Goal: Information Seeking & Learning: Learn about a topic

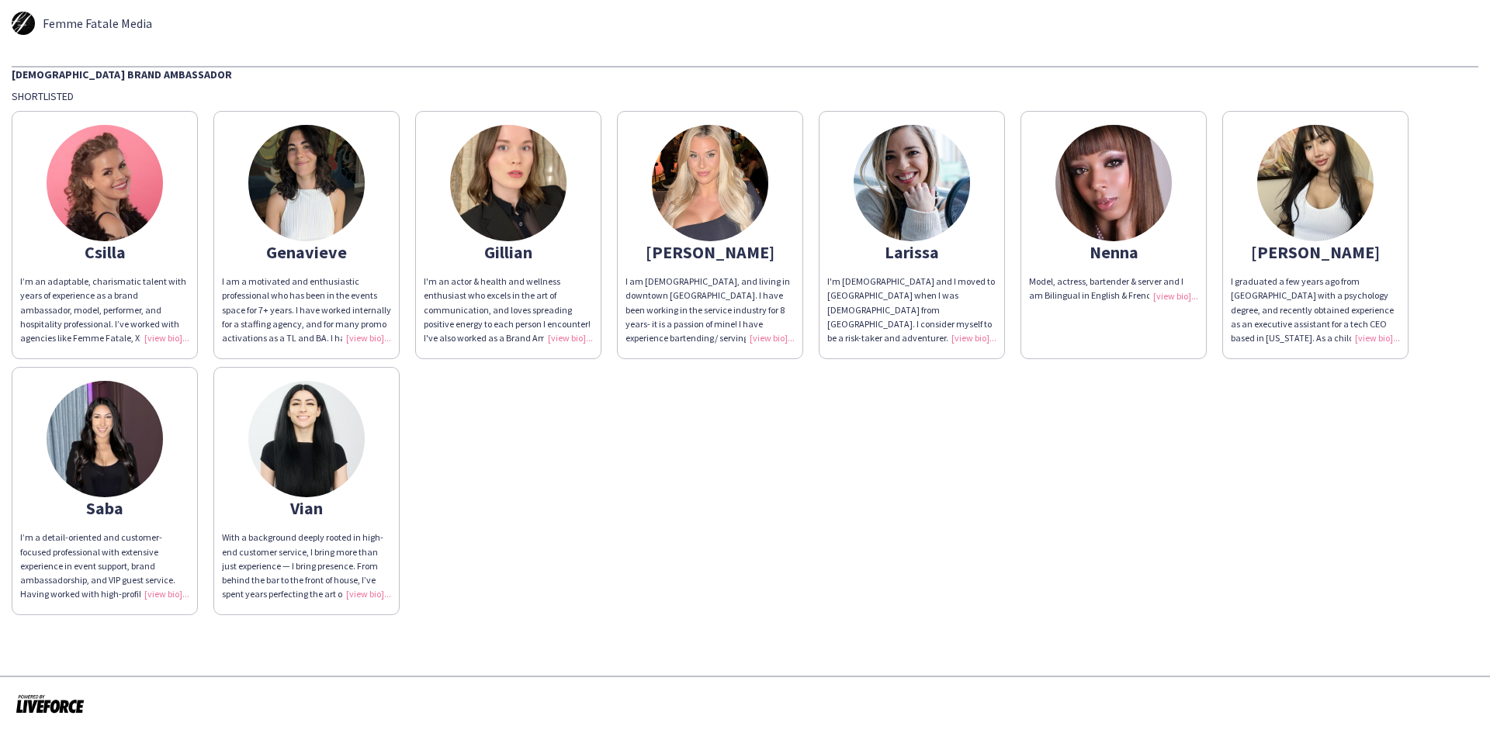
click at [114, 446] on img at bounding box center [105, 439] width 116 height 116
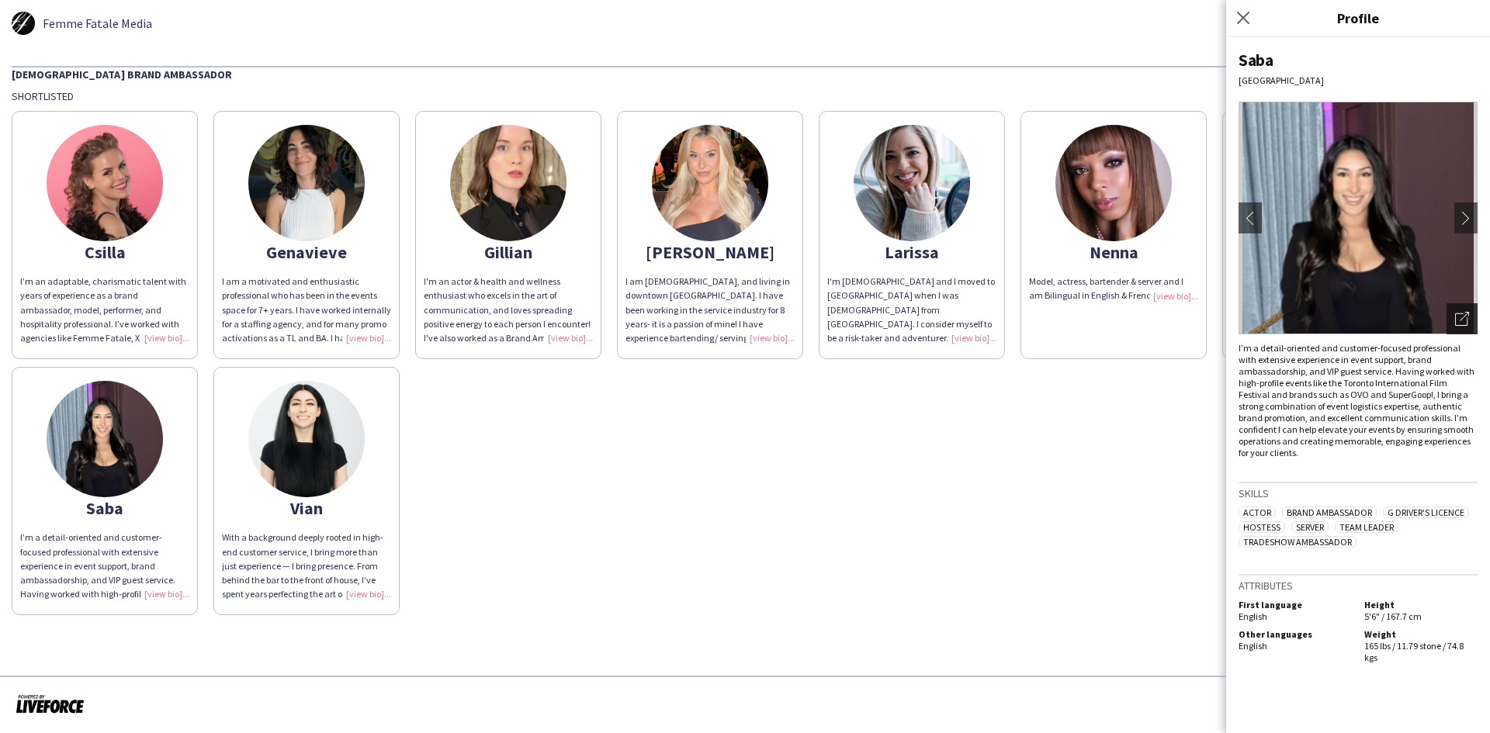
click at [1463, 318] on icon "Open photos pop-in" at bounding box center [1462, 319] width 14 height 14
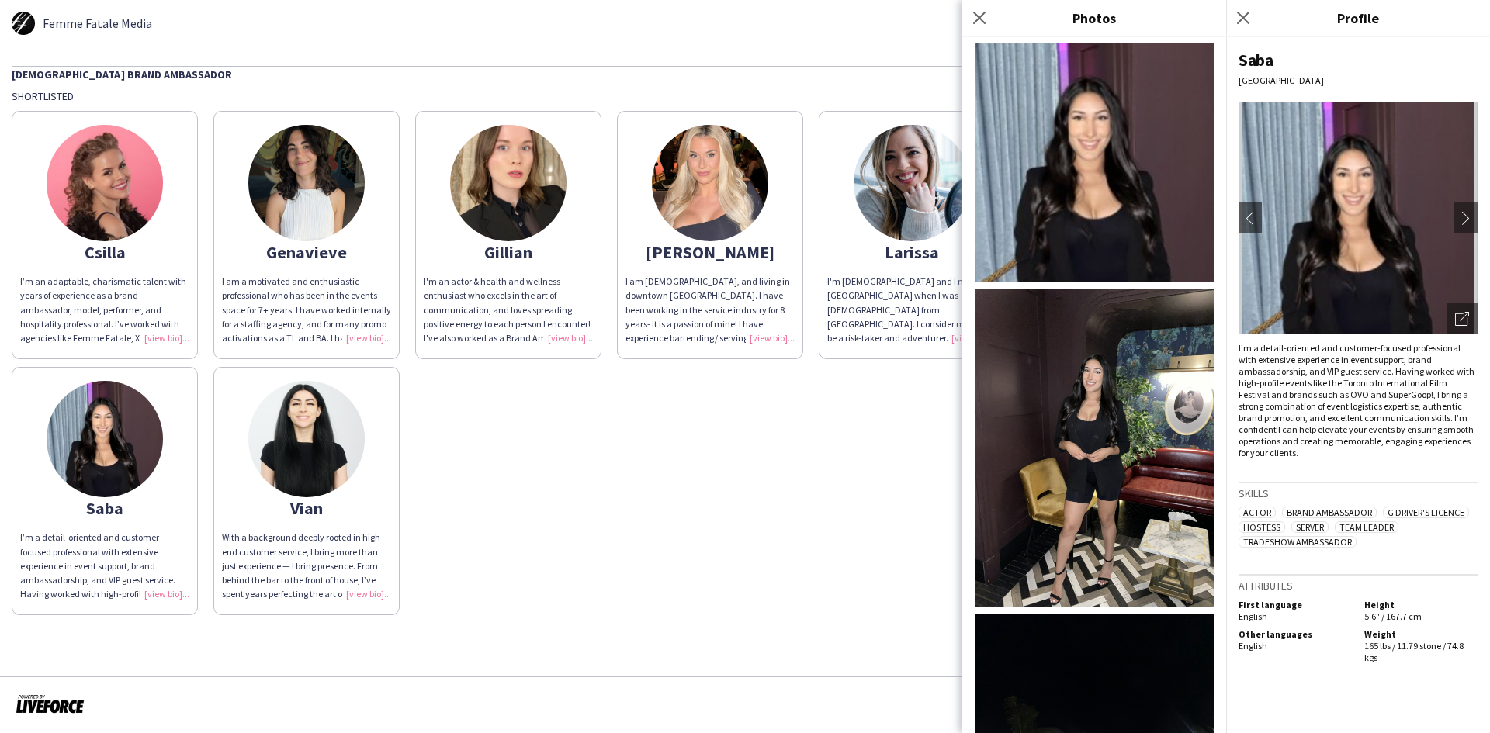
click at [1085, 187] on img at bounding box center [1093, 162] width 239 height 239
click at [1244, 19] on icon at bounding box center [1242, 17] width 15 height 15
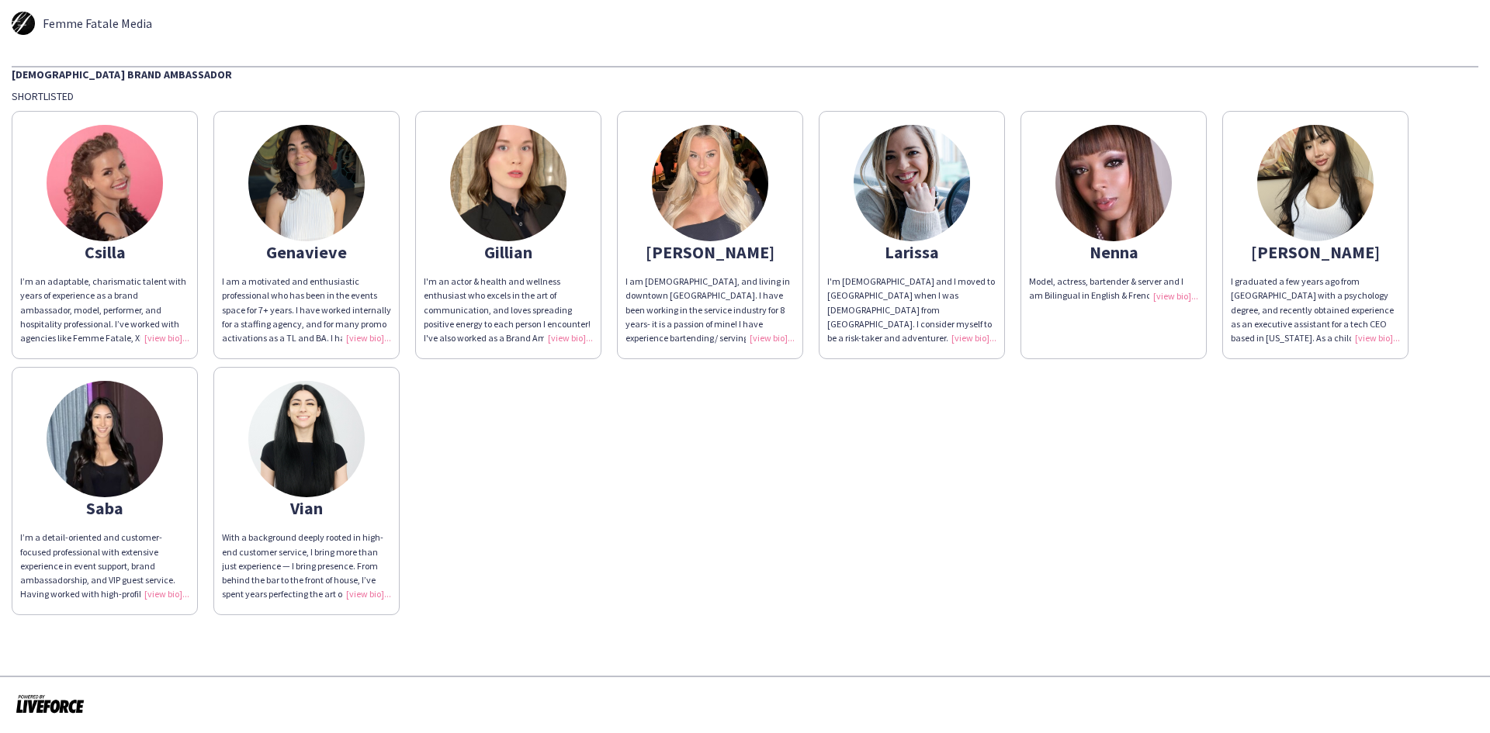
click at [64, 429] on img at bounding box center [105, 439] width 116 height 116
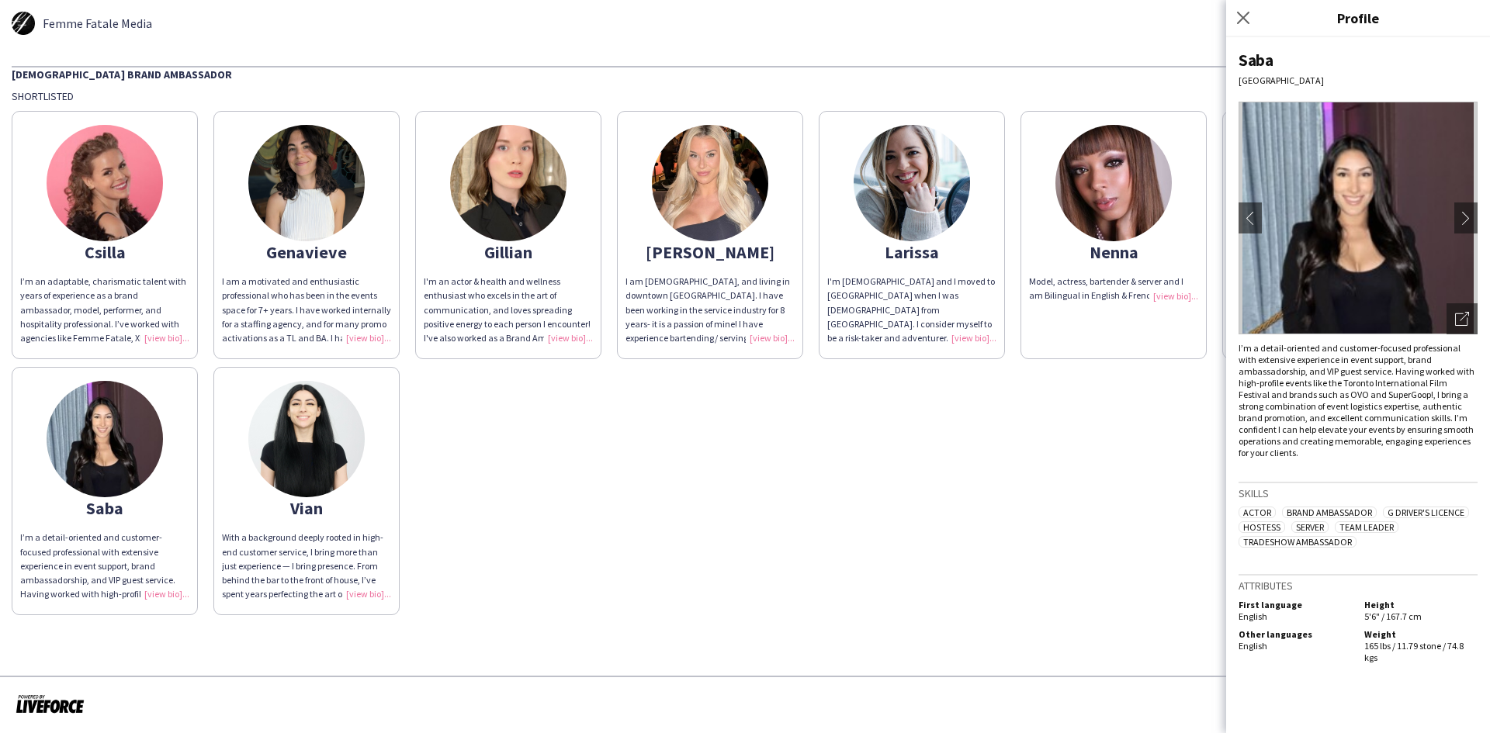
click at [1333, 273] on img at bounding box center [1357, 218] width 239 height 233
click at [1466, 216] on app-icon "chevron-right" at bounding box center [1466, 218] width 22 height 14
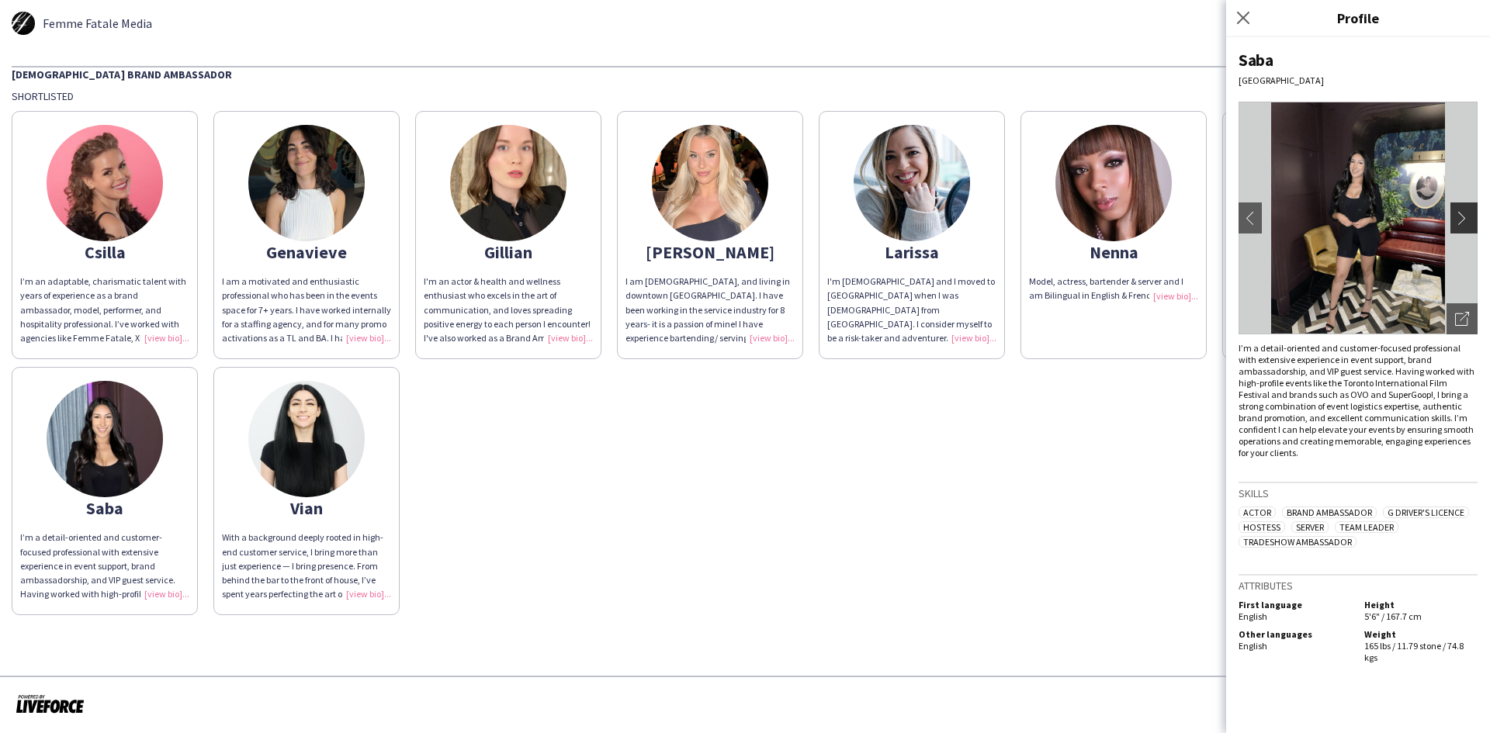
click at [1465, 216] on app-icon "chevron-right" at bounding box center [1466, 218] width 22 height 14
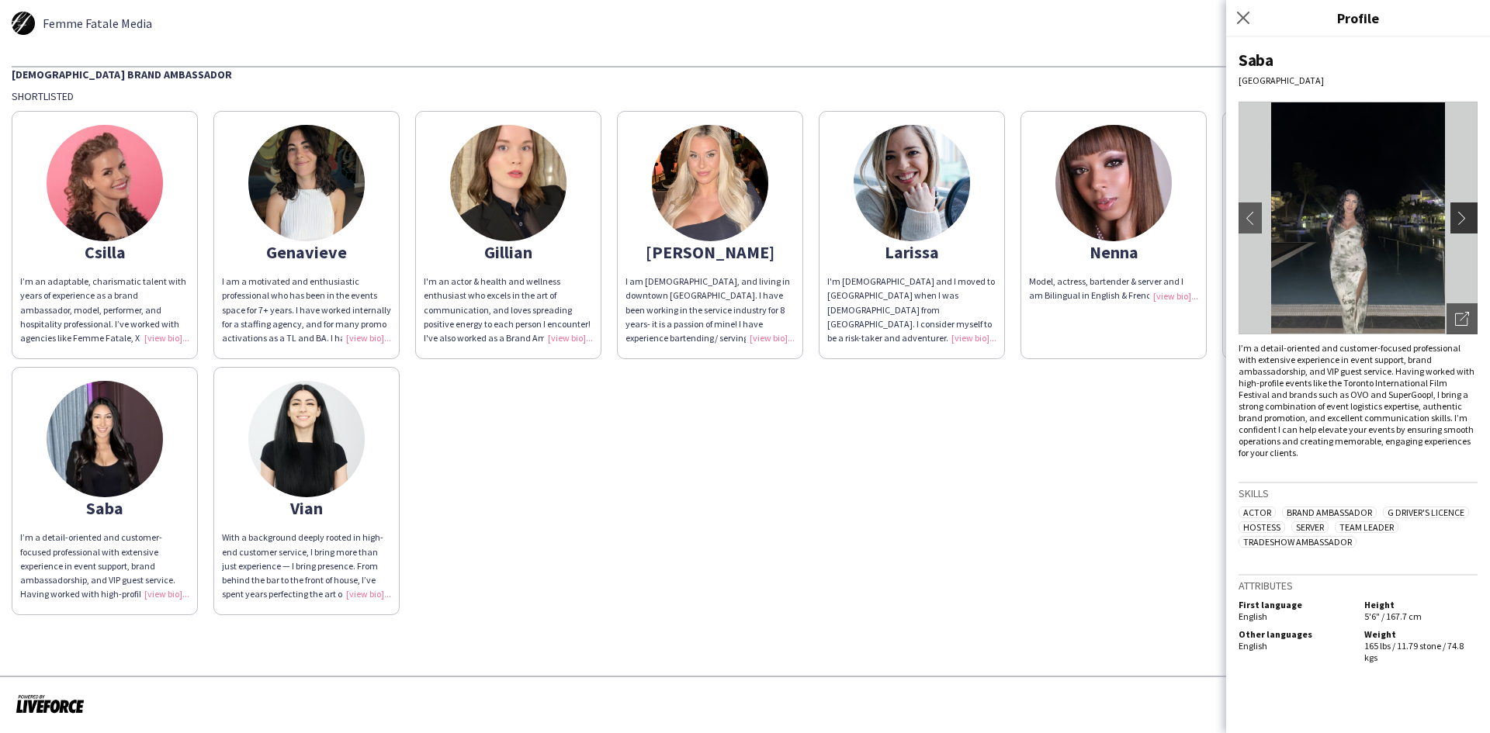
click at [1465, 216] on app-icon "chevron-right" at bounding box center [1466, 218] width 22 height 14
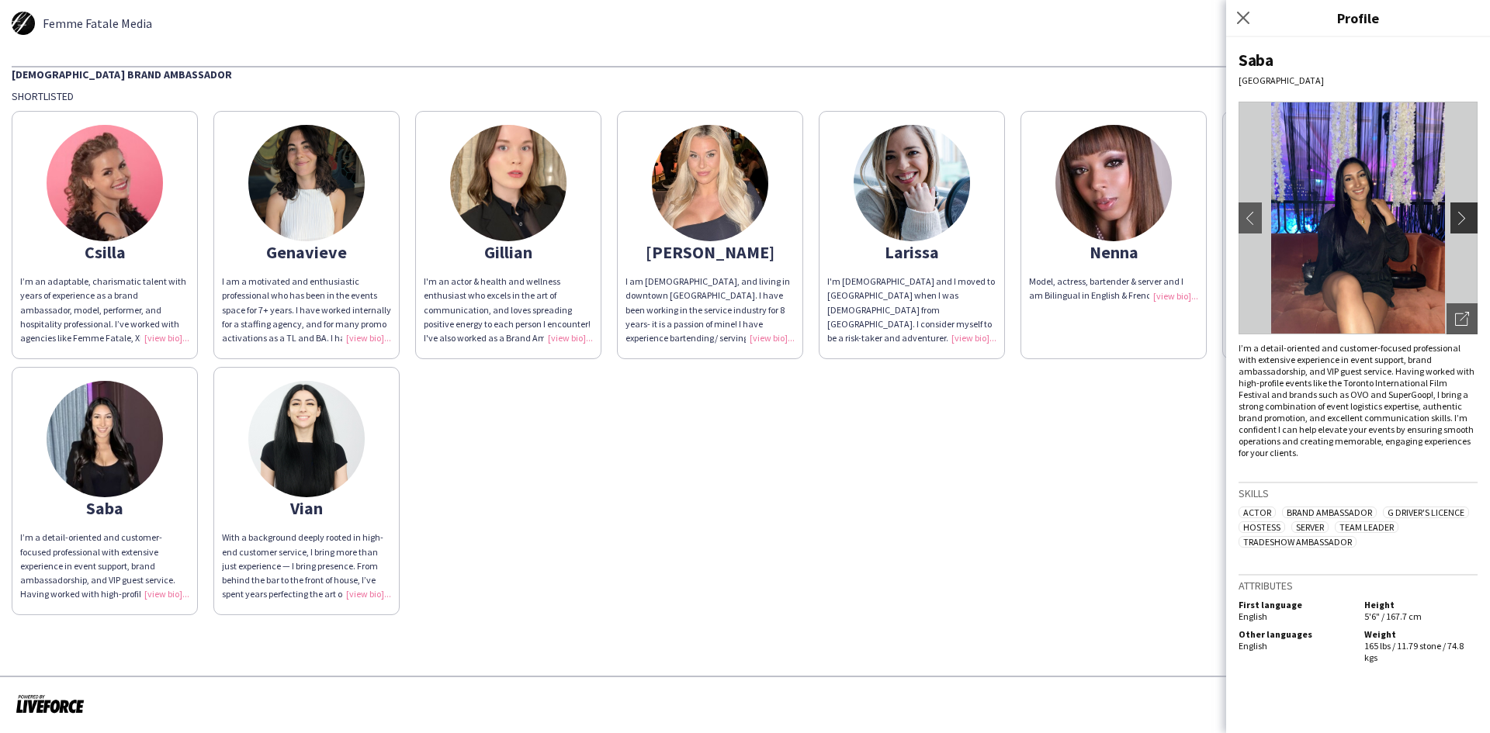
click at [1465, 216] on app-icon "chevron-right" at bounding box center [1466, 218] width 22 height 14
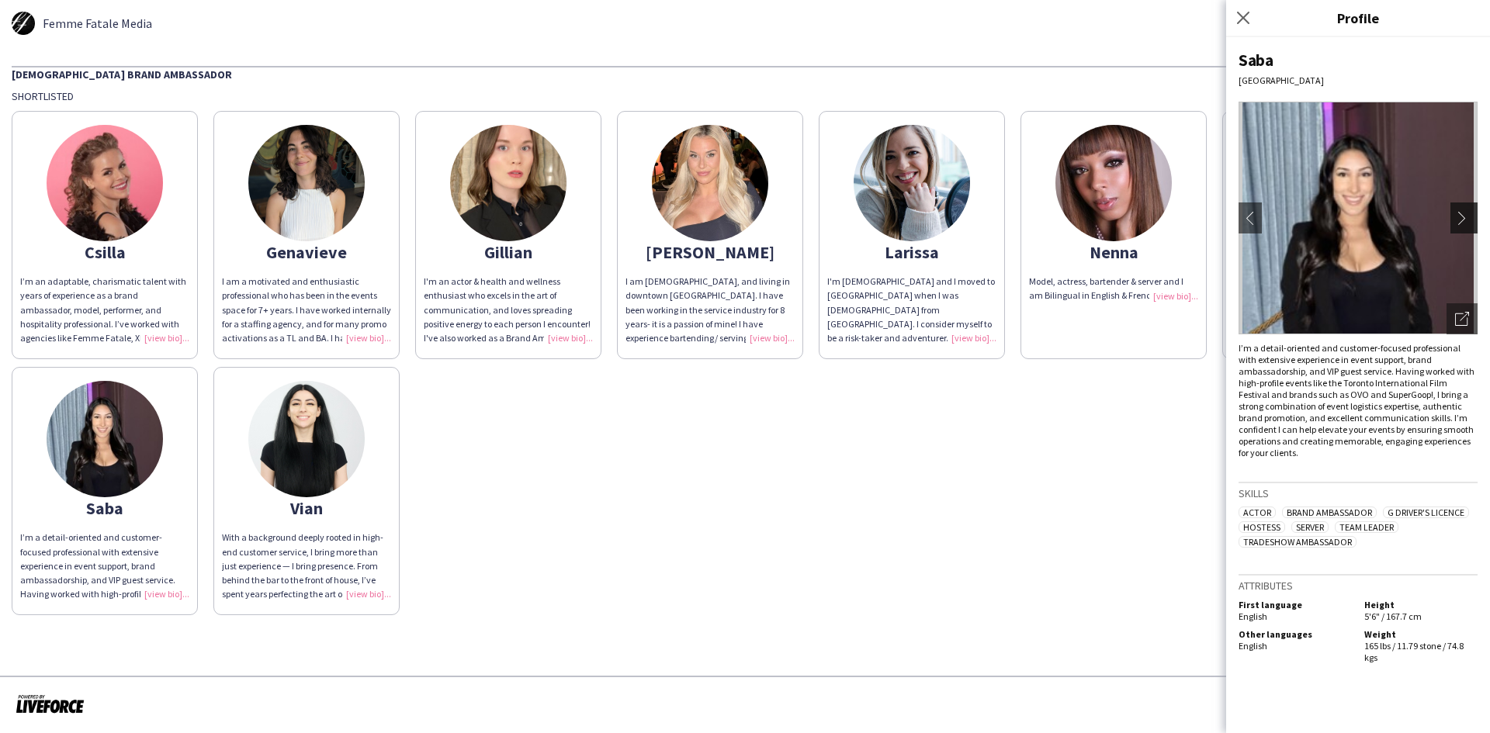
click at [1465, 216] on app-icon "chevron-right" at bounding box center [1466, 218] width 22 height 14
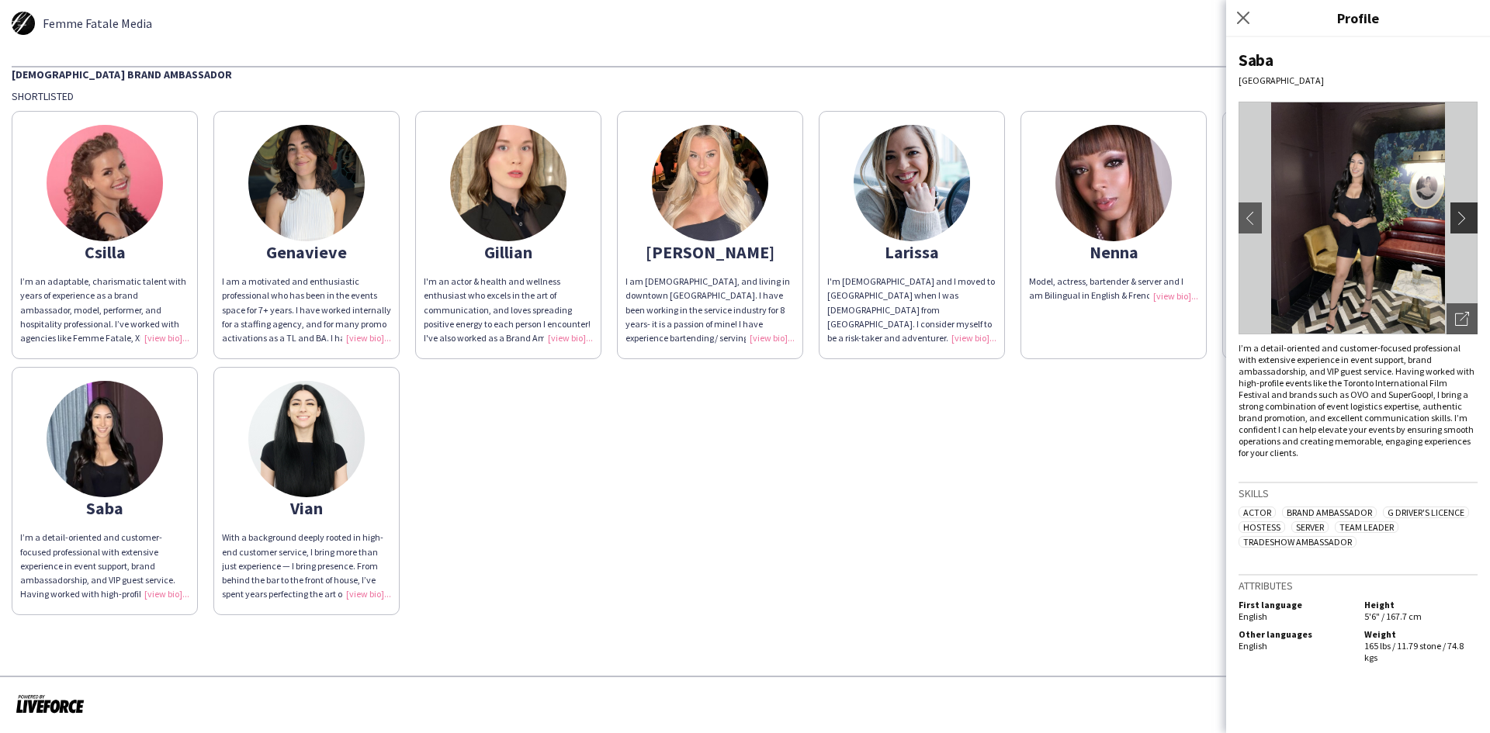
click at [1465, 216] on app-icon "chevron-right" at bounding box center [1466, 218] width 22 height 14
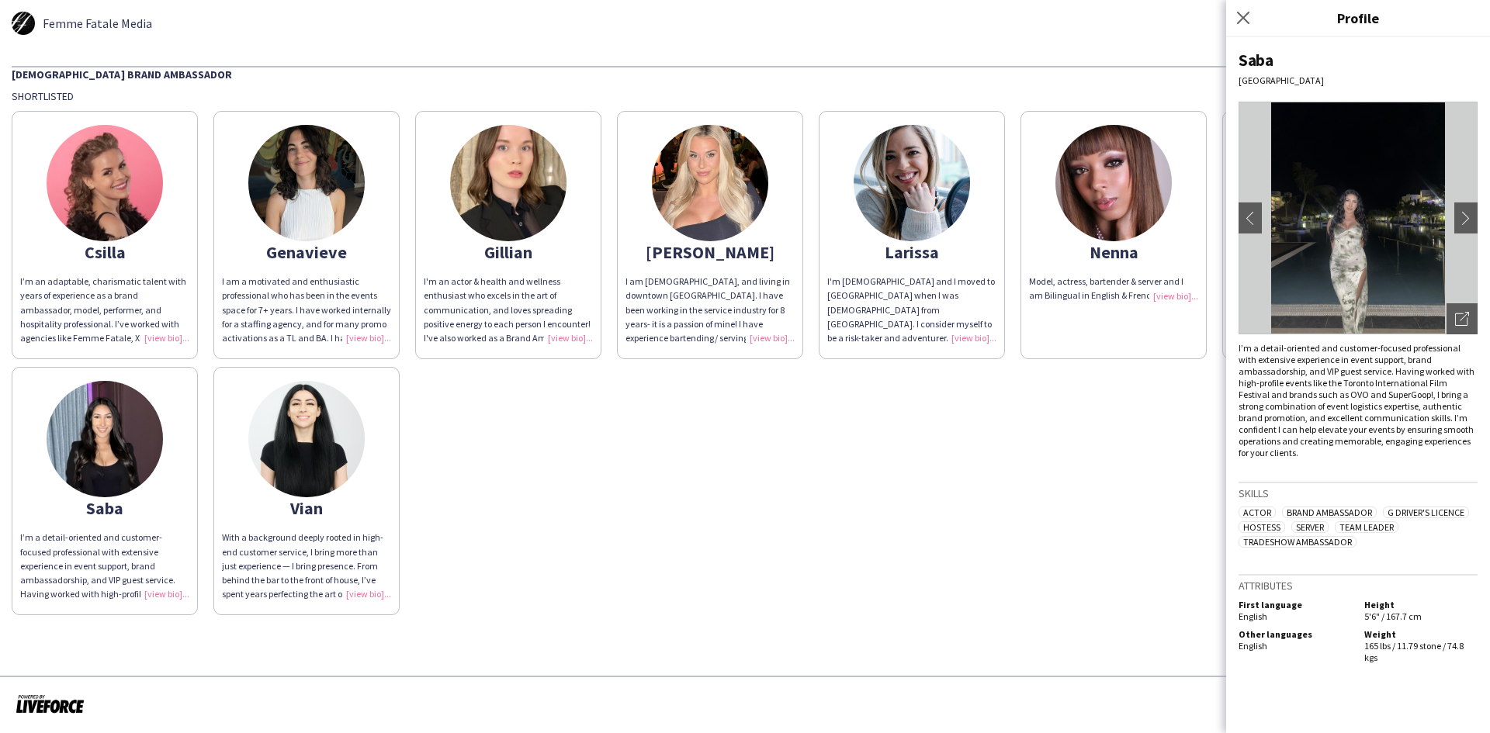
click at [1057, 472] on div "Csilla I’m an adaptable, charismatic talent with years of experience as a brand…" at bounding box center [745, 359] width 1466 height 512
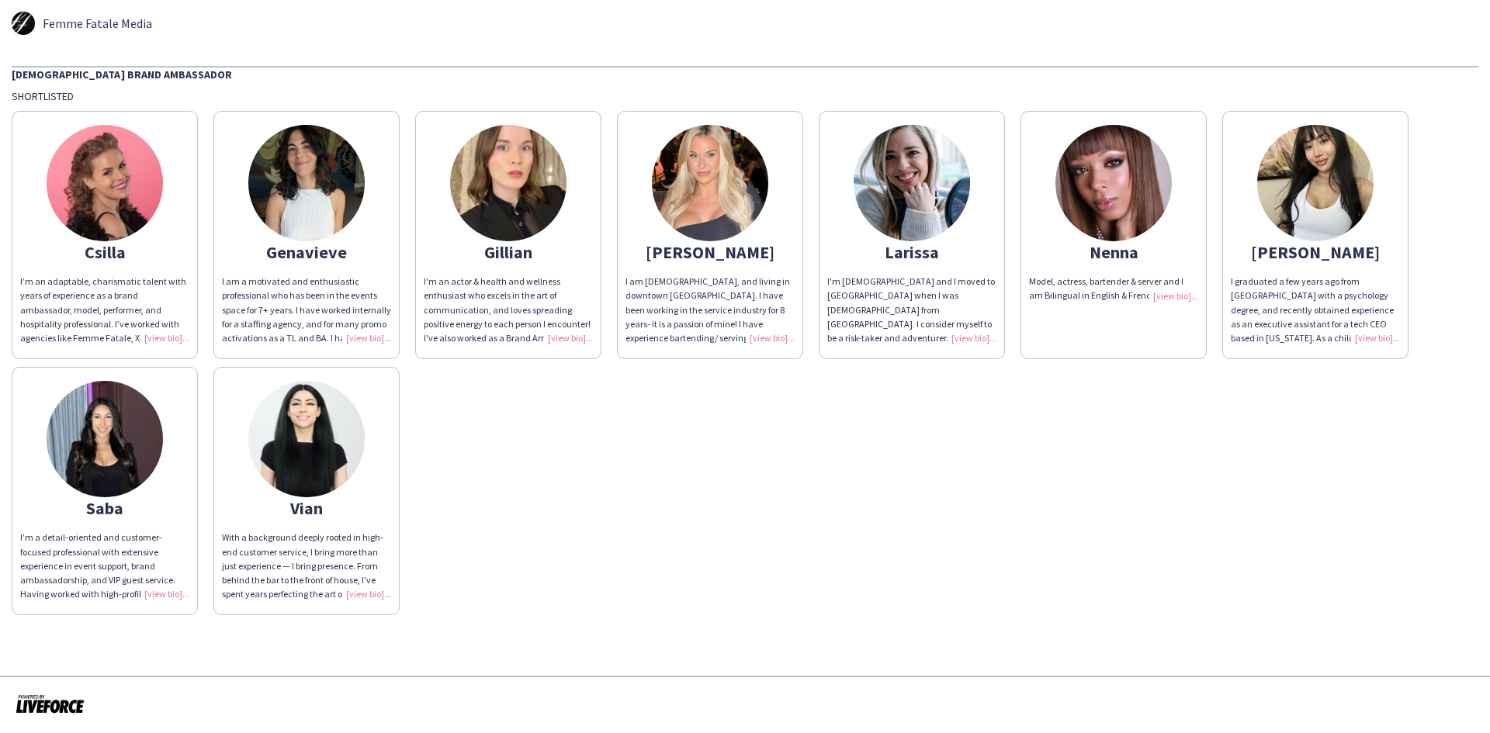
click at [933, 170] on img at bounding box center [911, 183] width 116 height 116
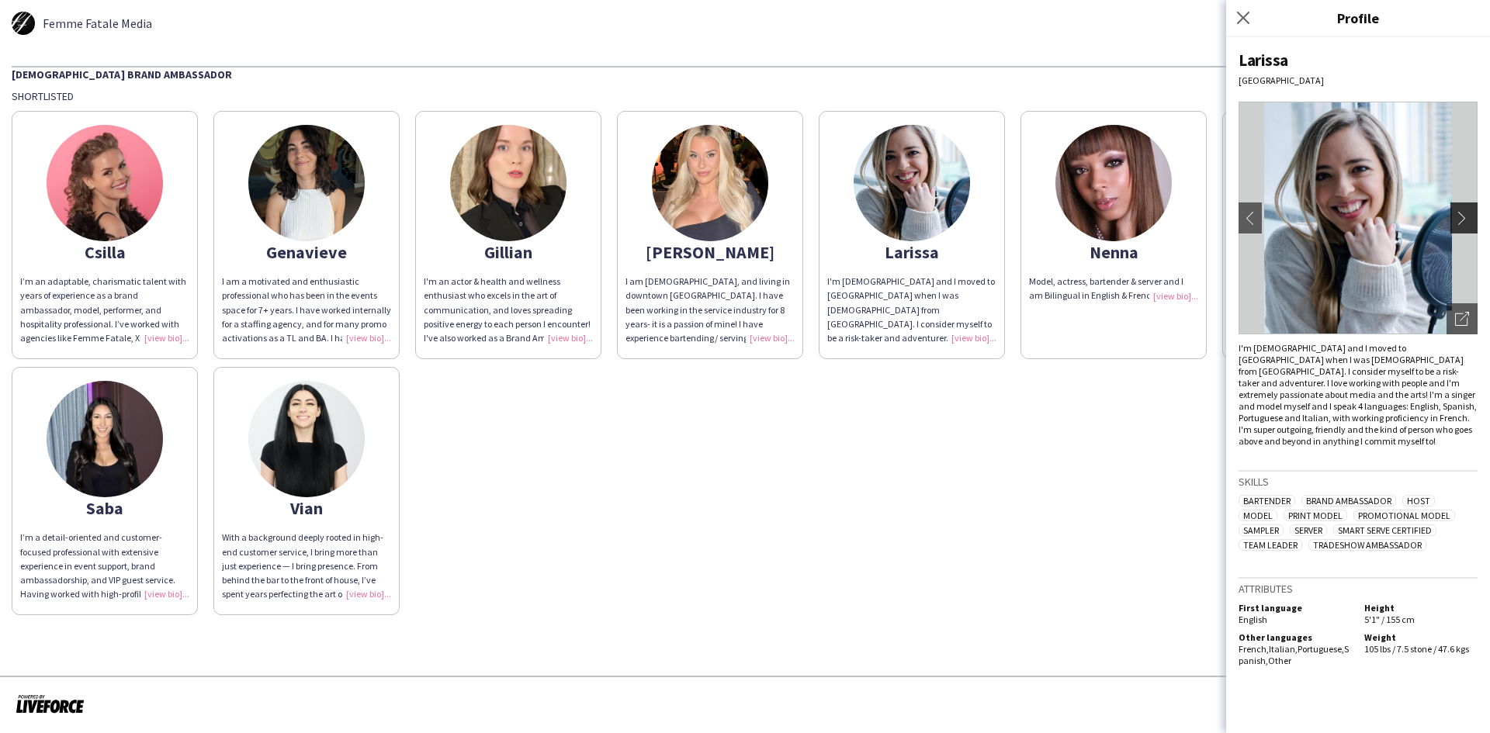
click at [1462, 218] on app-icon "chevron-right" at bounding box center [1466, 218] width 22 height 14
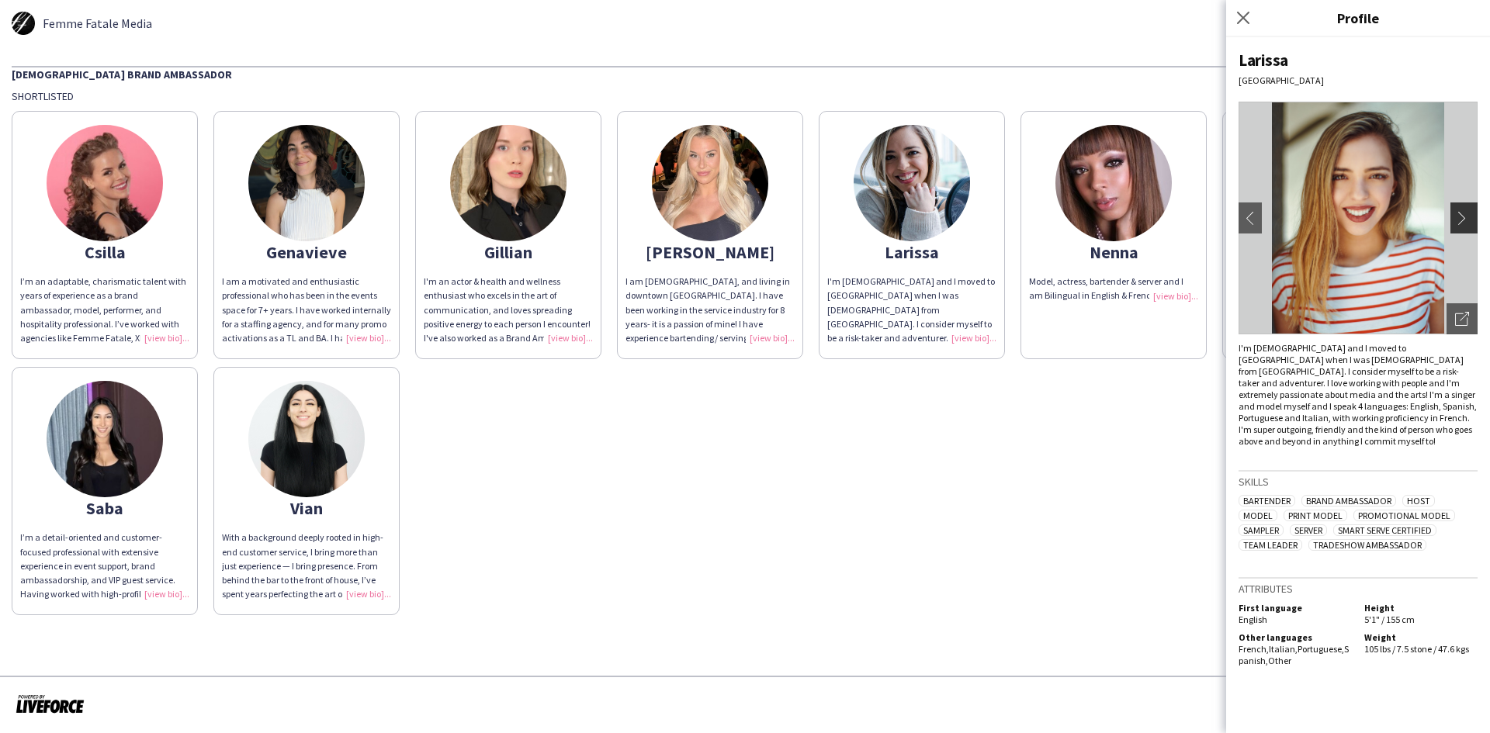
click at [1461, 218] on app-icon "chevron-right" at bounding box center [1466, 218] width 22 height 14
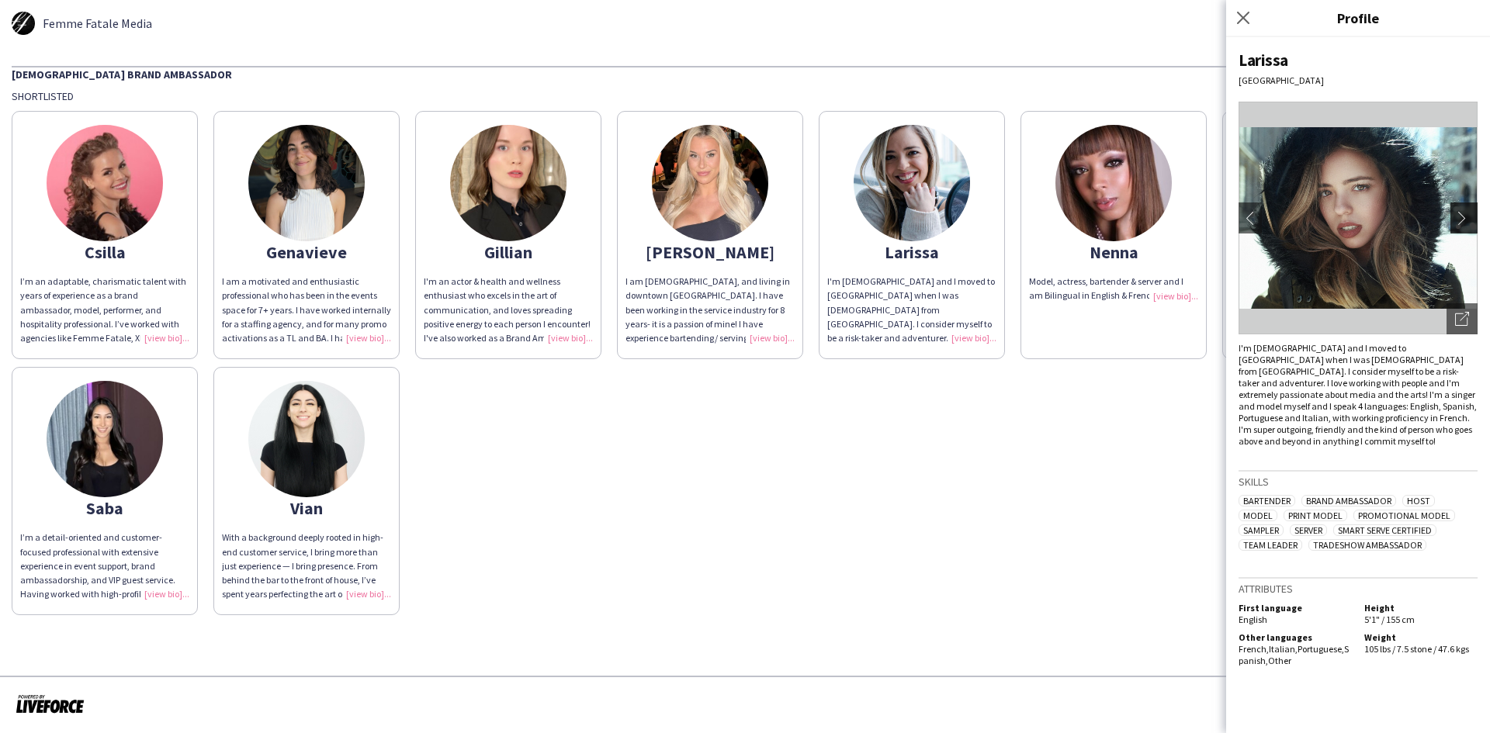
click at [1465, 210] on button "chevron-right" at bounding box center [1465, 217] width 31 height 31
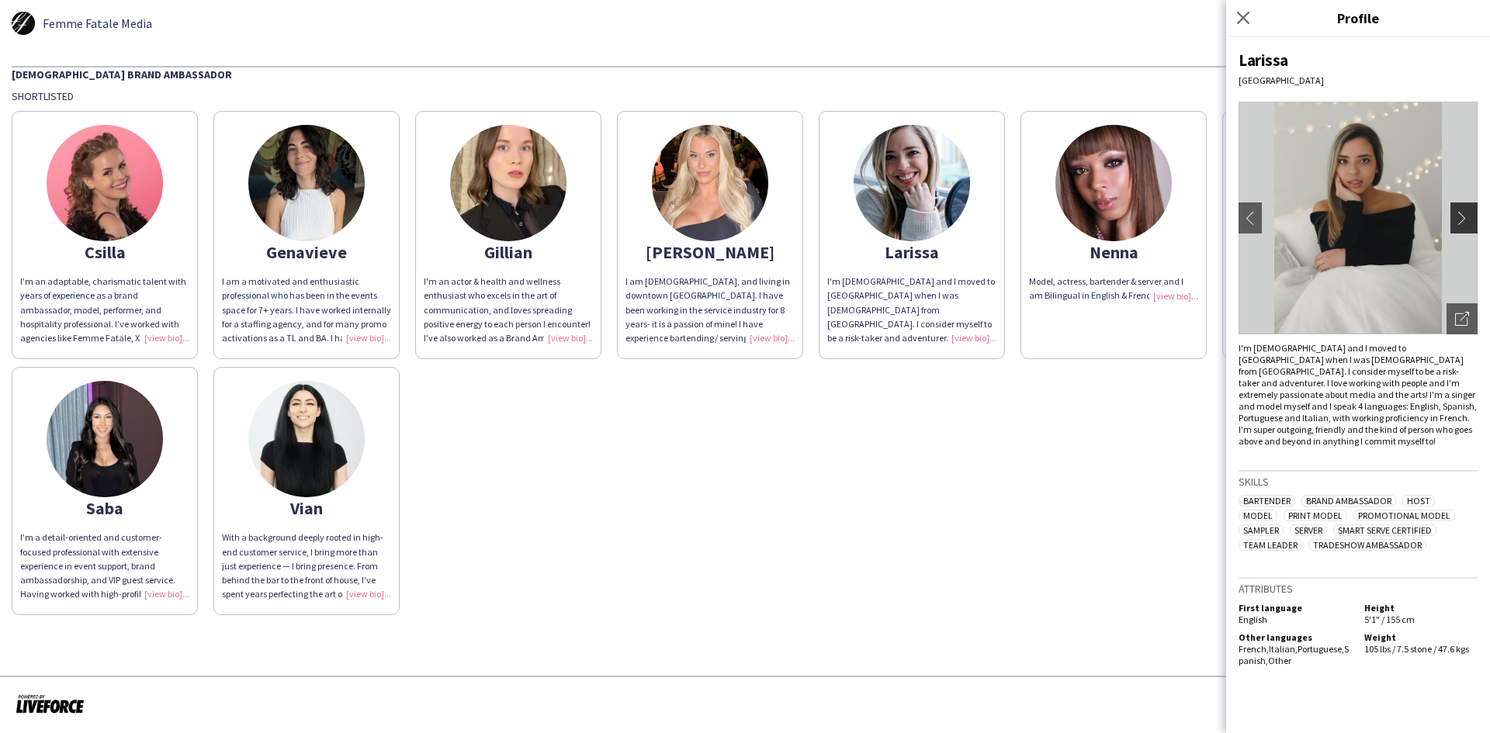
click at [1464, 218] on app-icon "chevron-right" at bounding box center [1466, 218] width 22 height 14
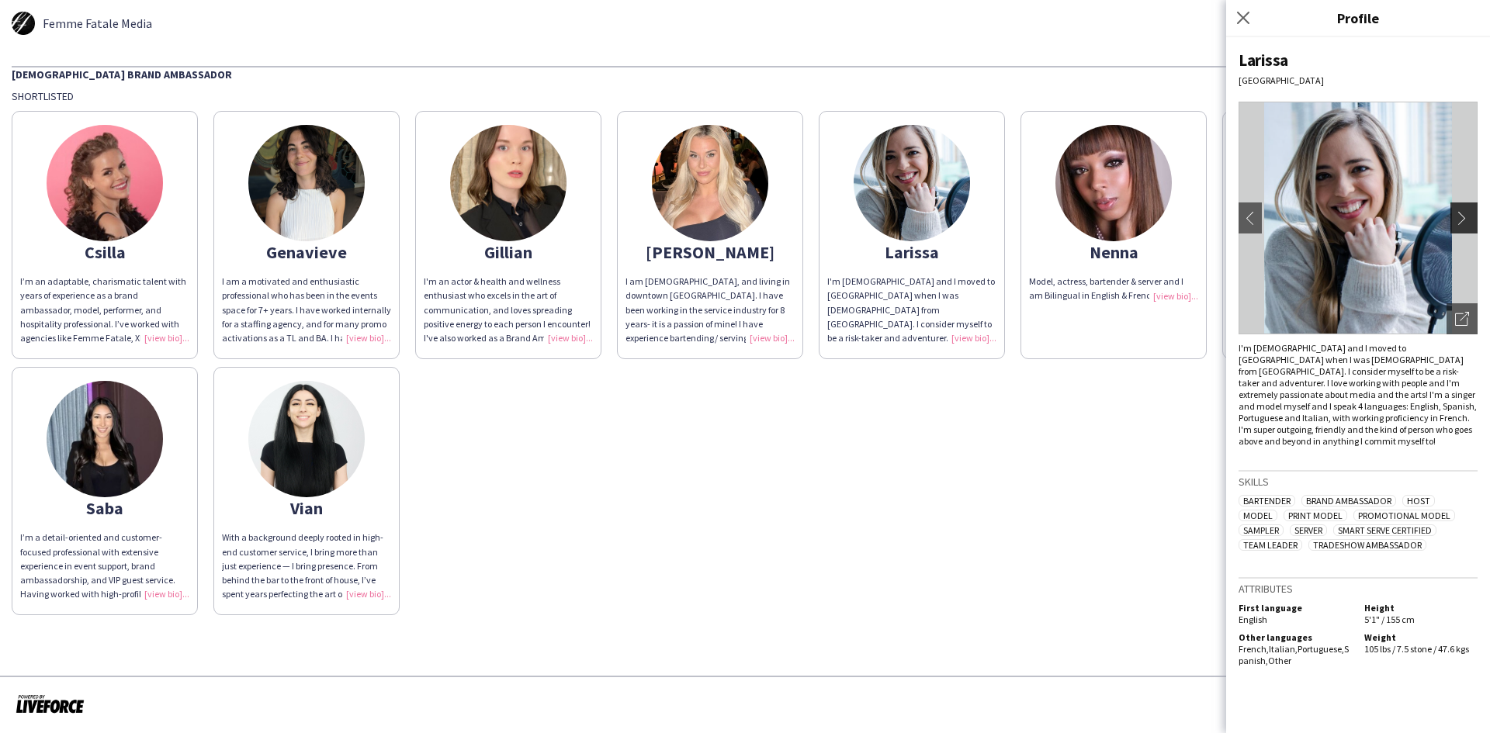
click at [1464, 218] on app-icon "chevron-right" at bounding box center [1466, 218] width 22 height 14
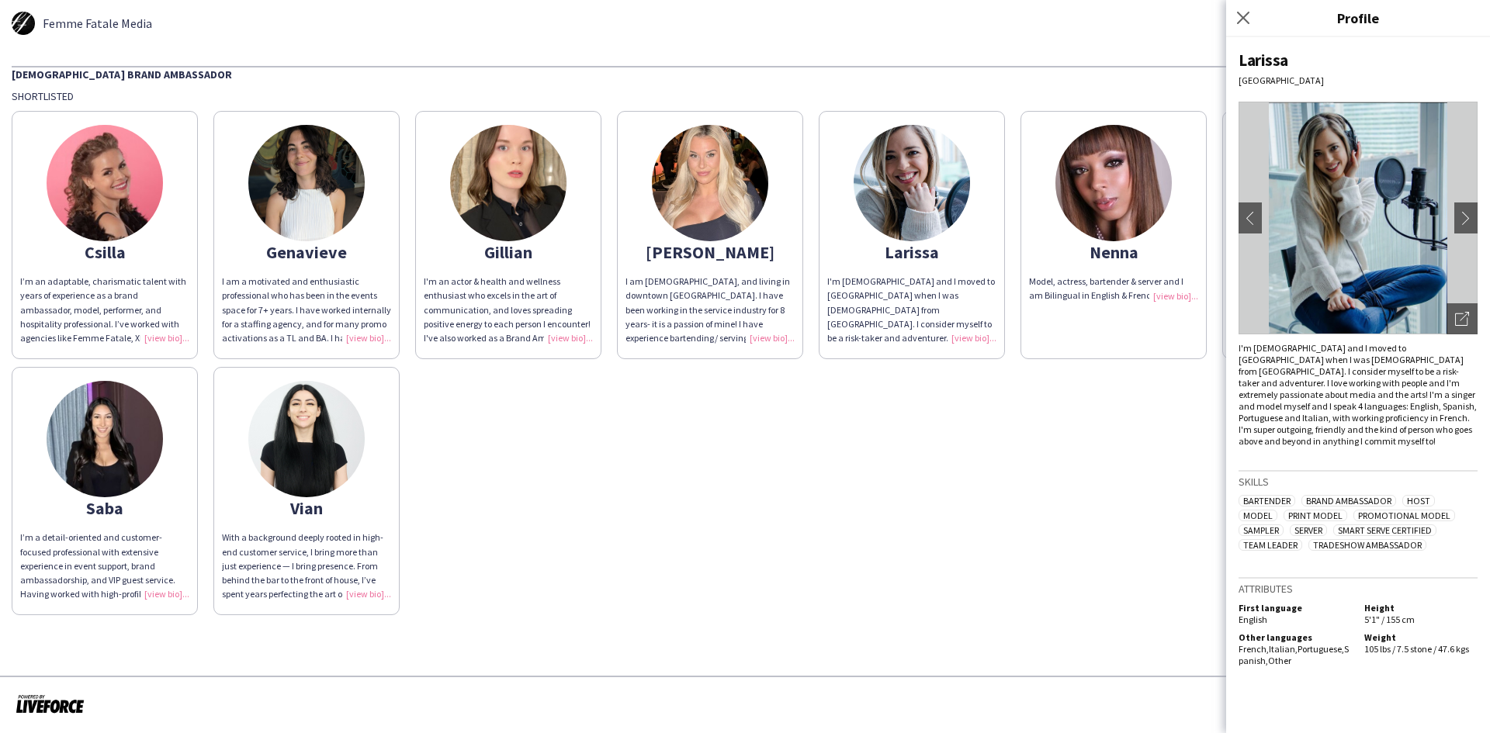
click at [1128, 187] on img at bounding box center [1113, 183] width 116 height 116
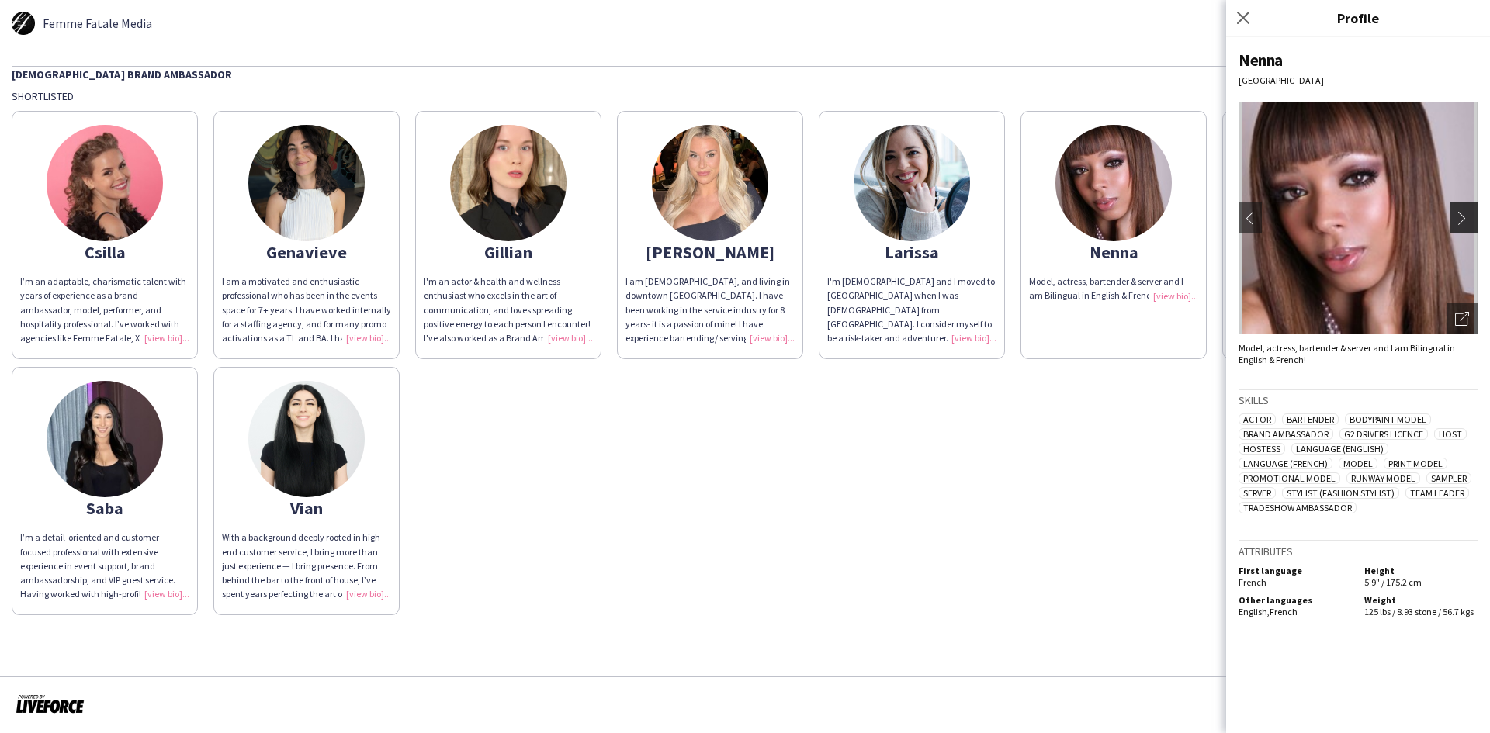
click at [1465, 223] on app-icon "chevron-right" at bounding box center [1466, 218] width 22 height 14
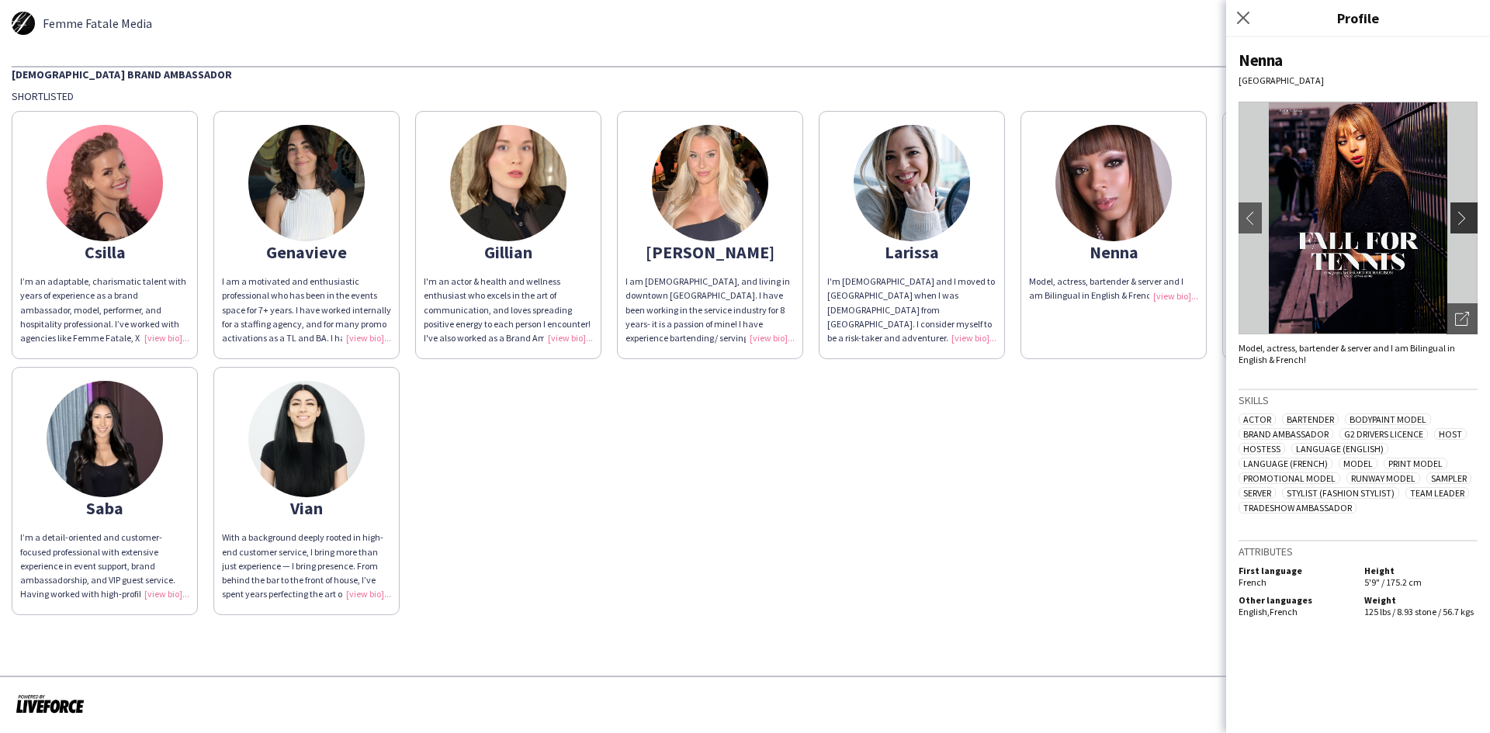
click at [1461, 219] on app-icon "chevron-right" at bounding box center [1466, 218] width 22 height 14
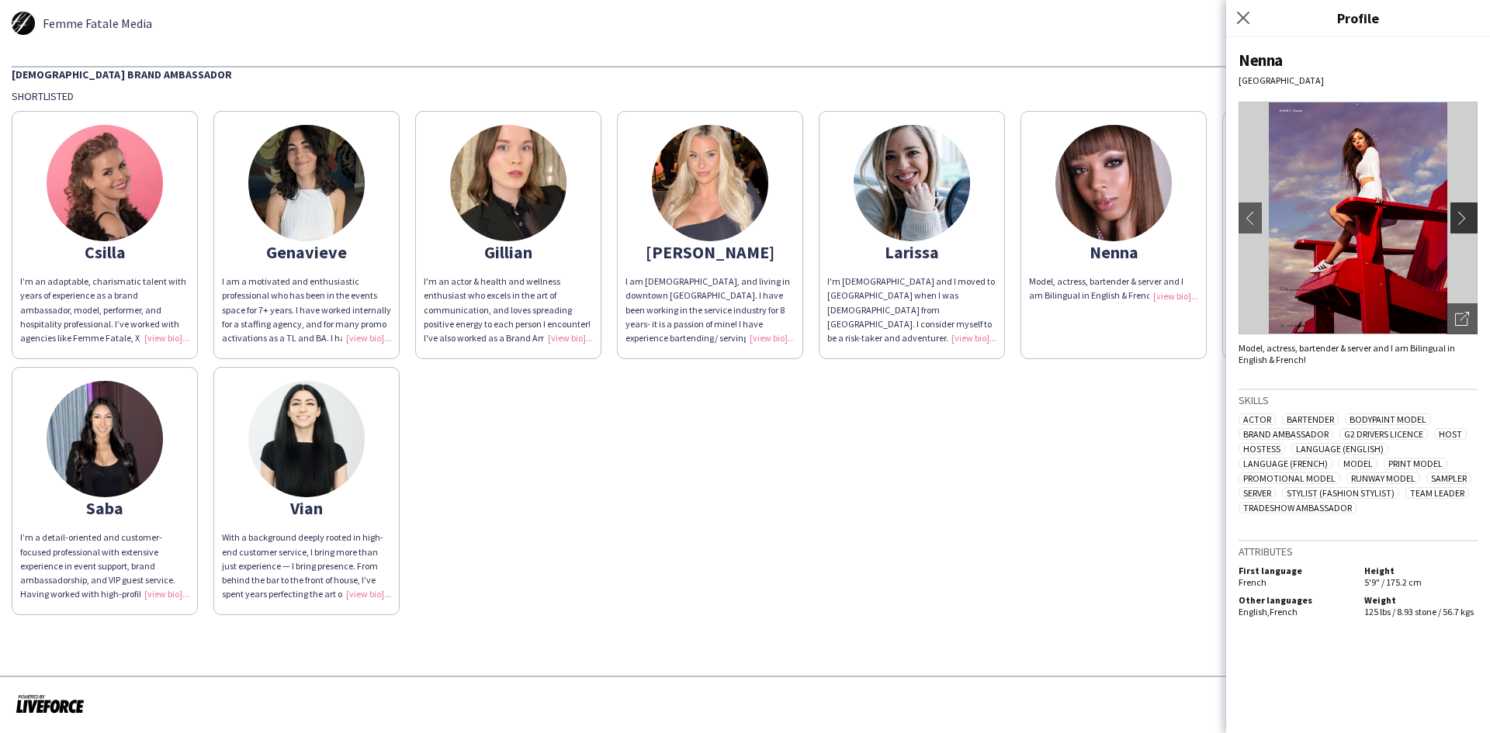
click at [1461, 219] on app-icon "chevron-right" at bounding box center [1466, 218] width 22 height 14
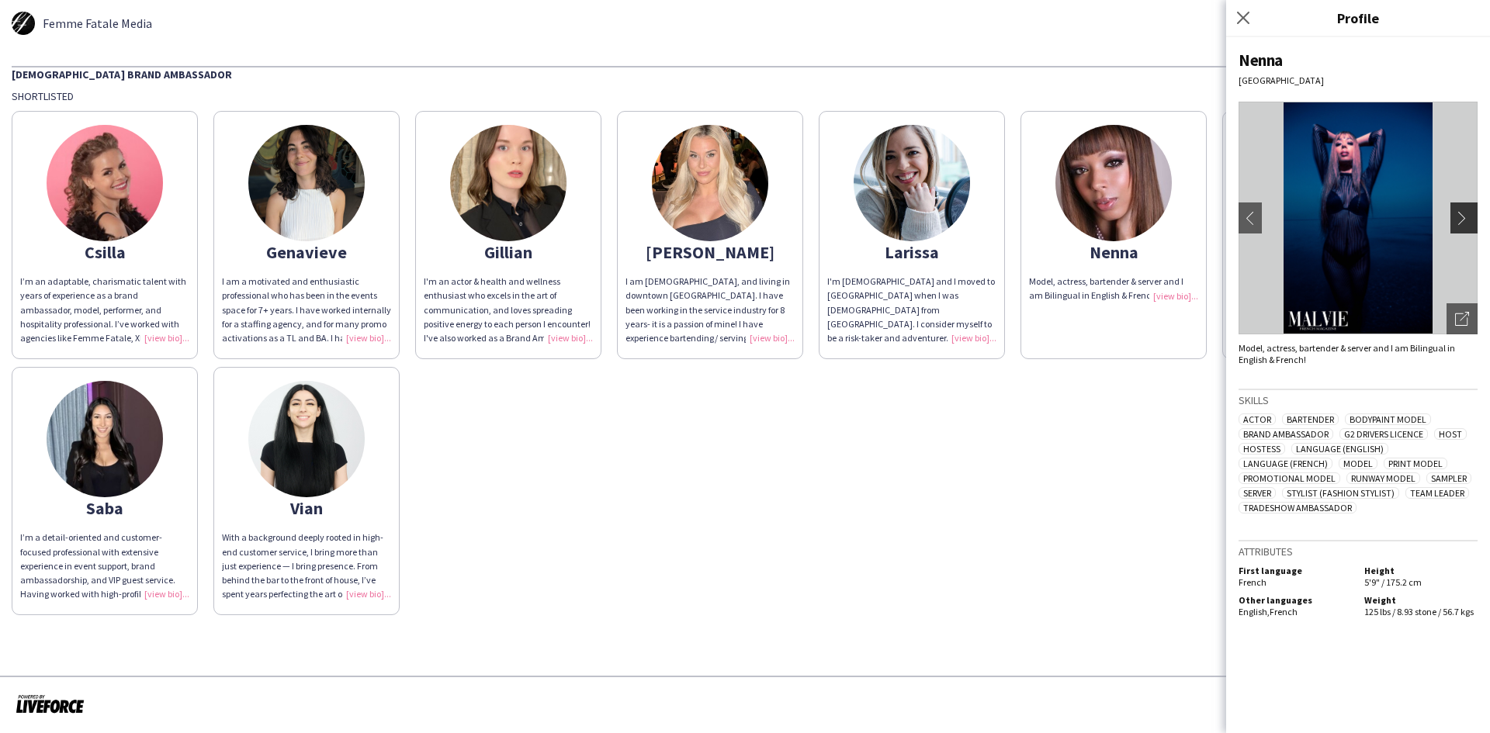
click at [1461, 219] on app-icon "chevron-right" at bounding box center [1466, 218] width 22 height 14
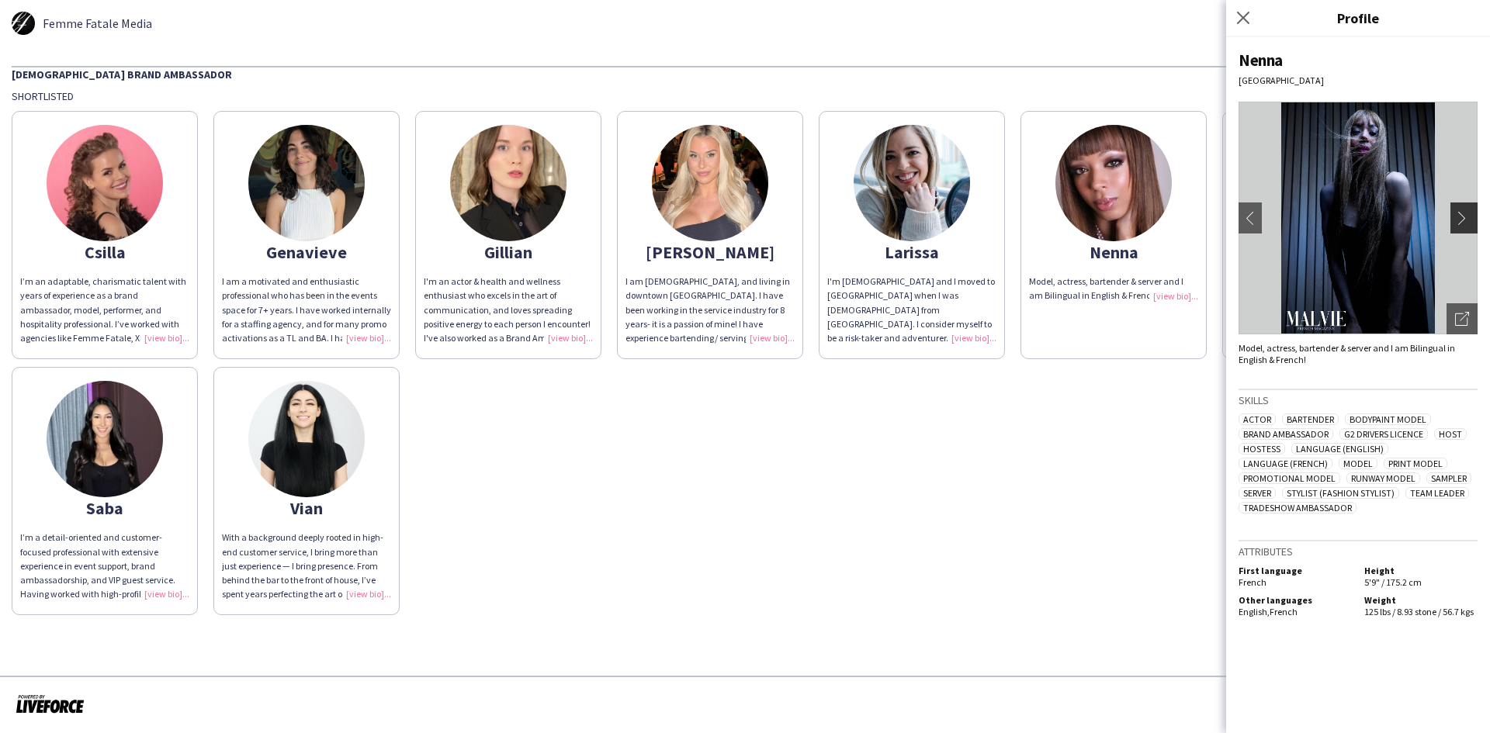
click at [1461, 219] on app-icon "chevron-right" at bounding box center [1466, 218] width 22 height 14
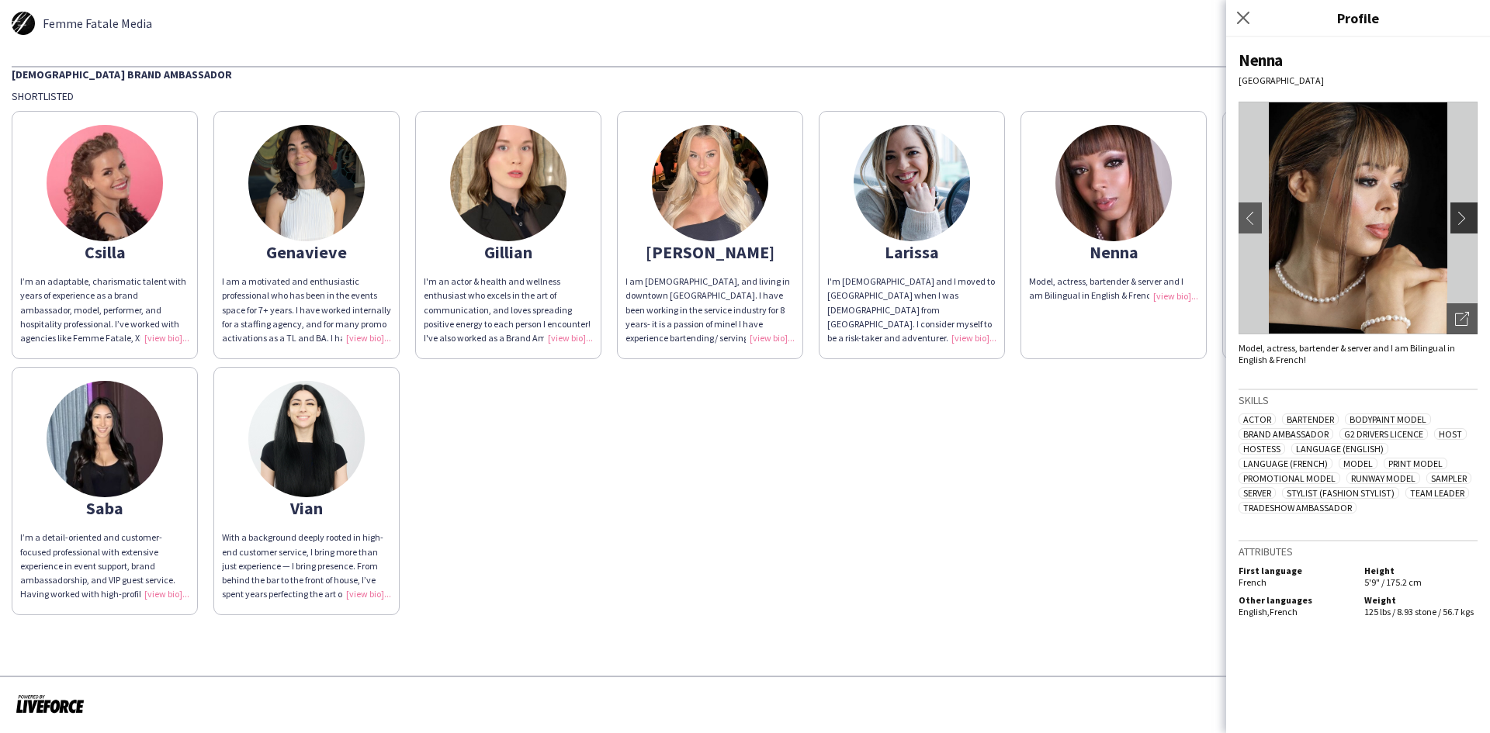
click at [1461, 219] on app-icon "chevron-right" at bounding box center [1466, 218] width 22 height 14
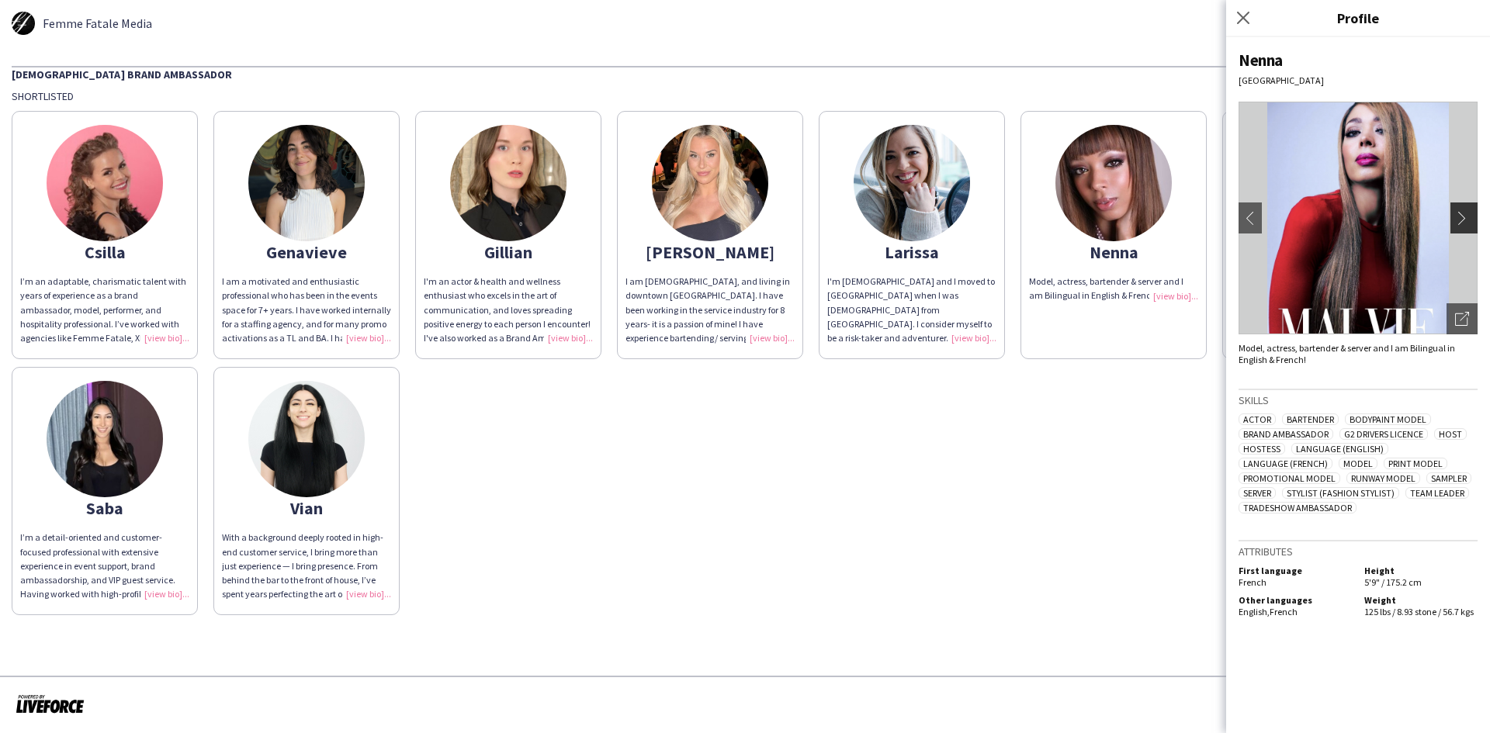
click at [1461, 219] on app-icon "chevron-right" at bounding box center [1466, 218] width 22 height 14
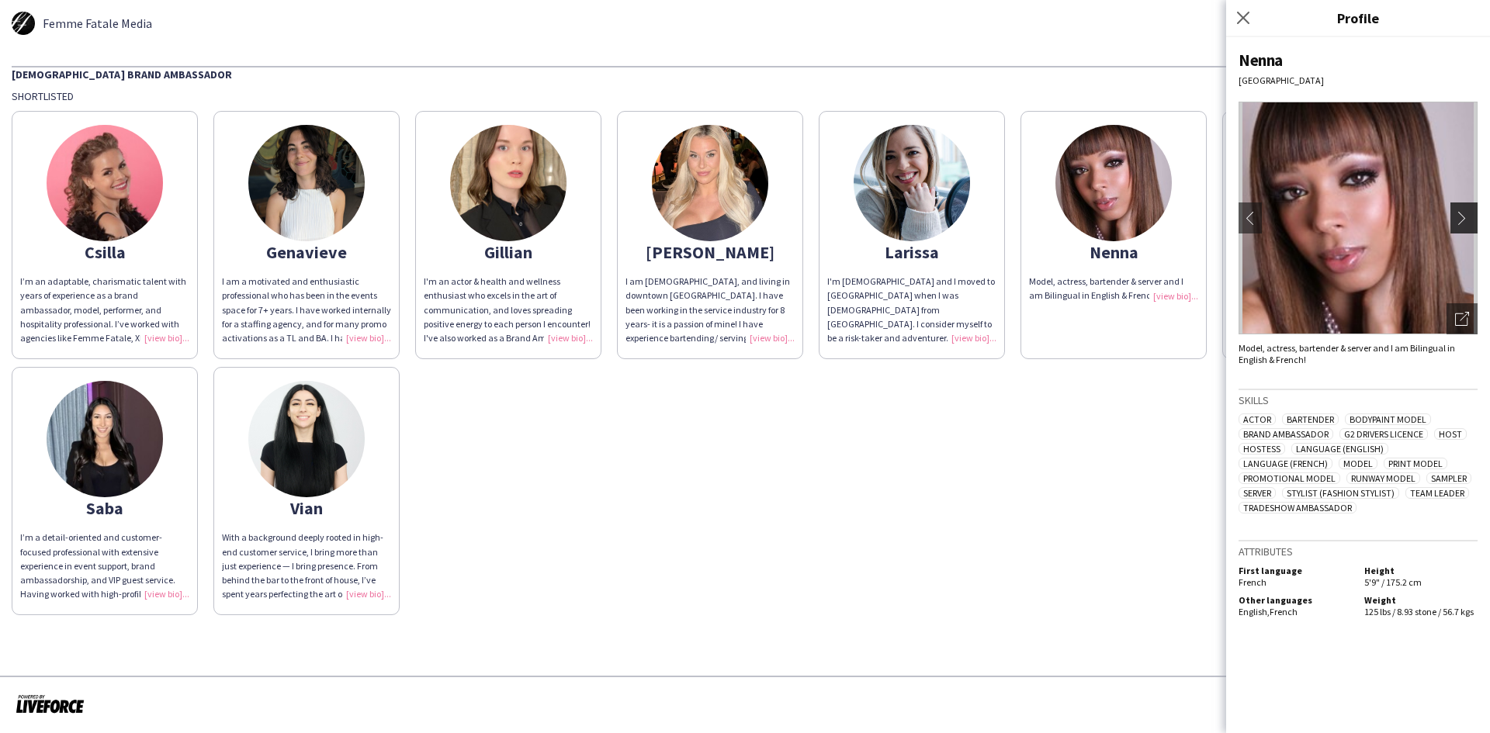
click at [1461, 219] on app-icon "chevron-right" at bounding box center [1466, 218] width 22 height 14
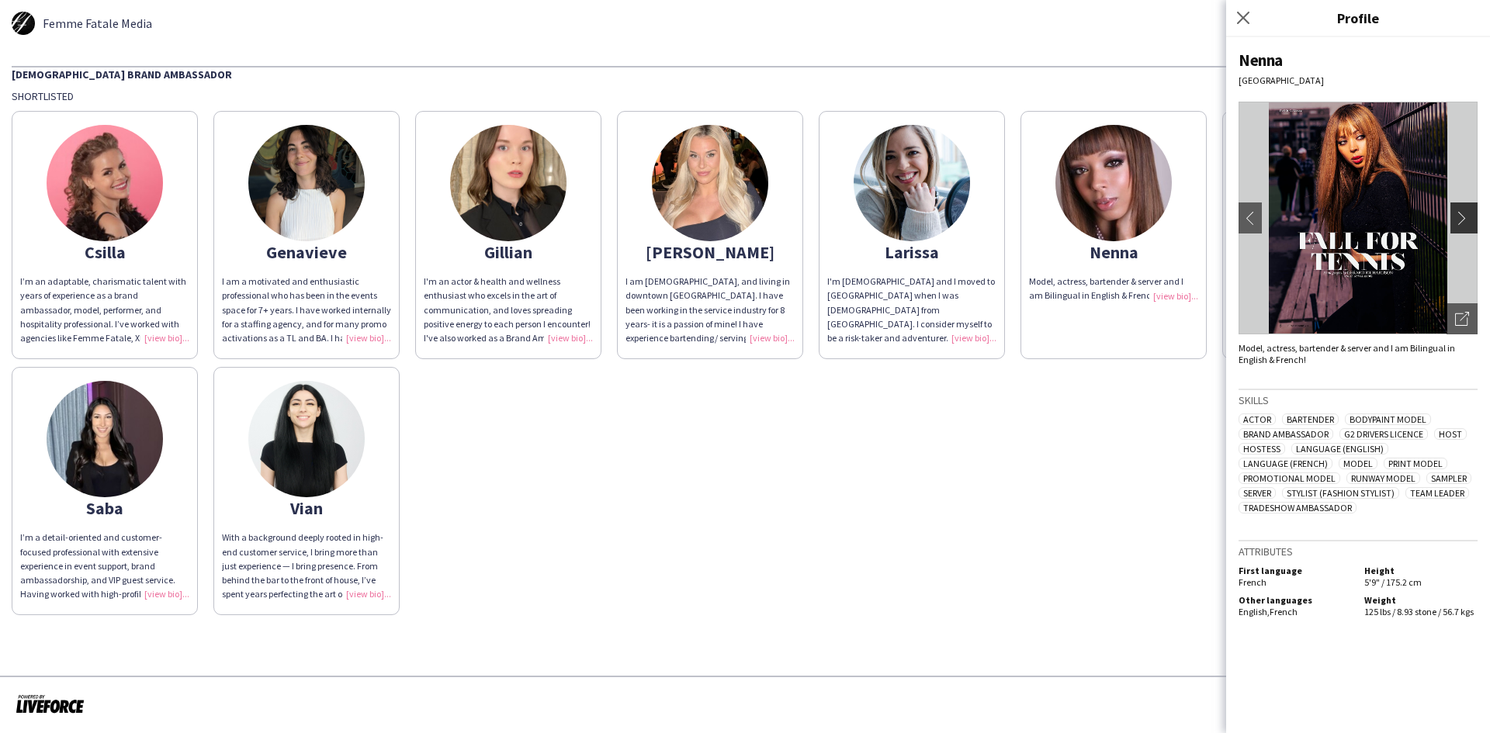
click at [1461, 219] on app-icon "chevron-right" at bounding box center [1466, 218] width 22 height 14
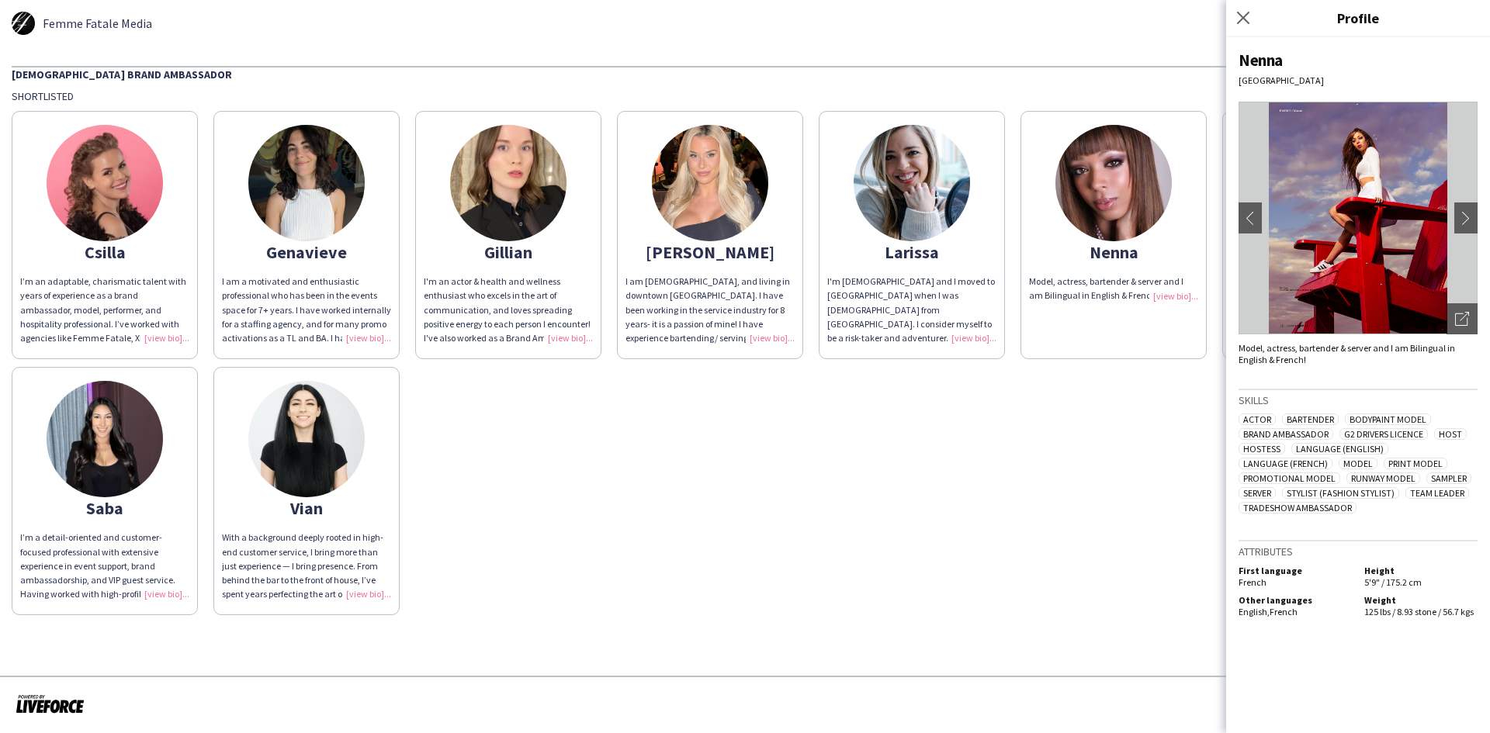
click at [1005, 458] on div "Csilla I’m an adaptable, charismatic talent with years of experience as a brand…" at bounding box center [745, 359] width 1466 height 512
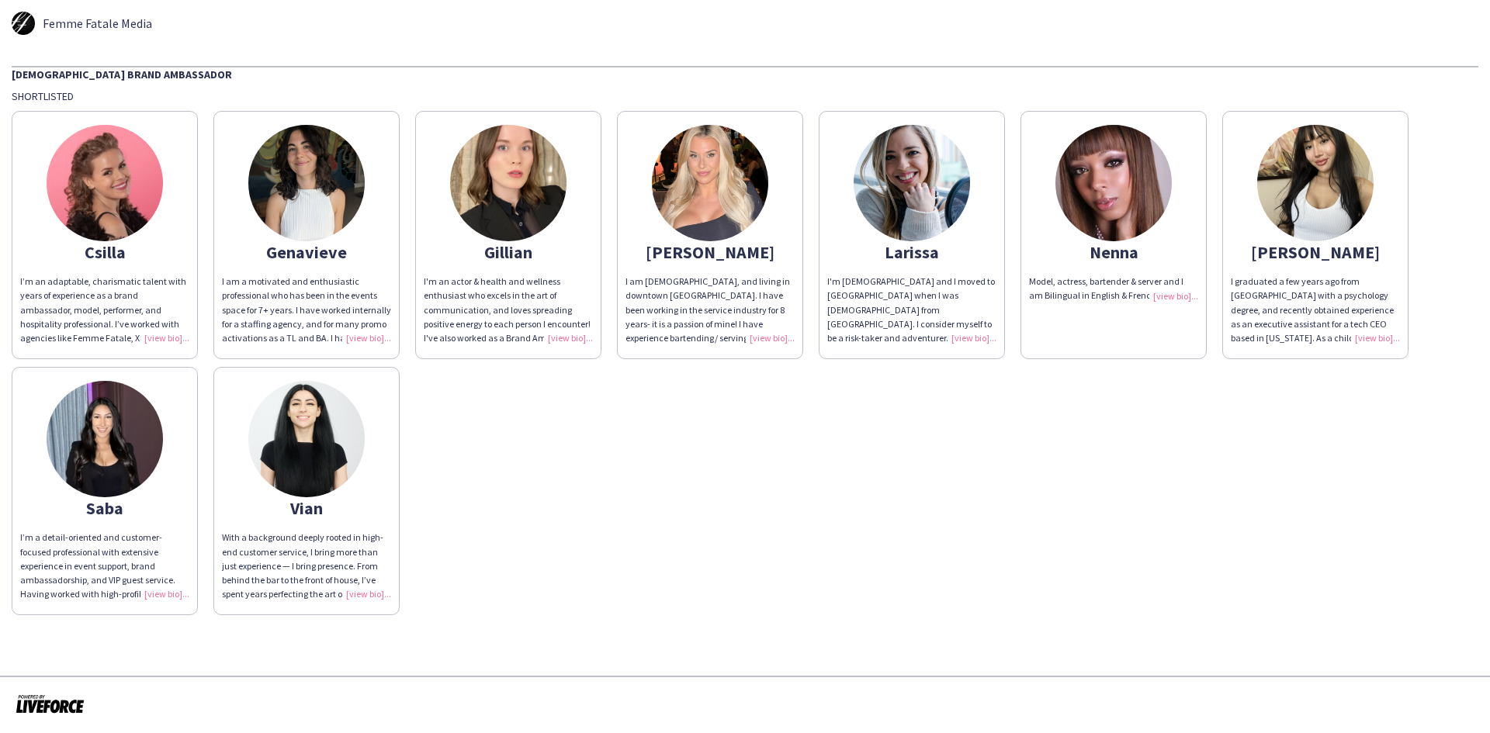
click at [514, 197] on img at bounding box center [508, 183] width 116 height 116
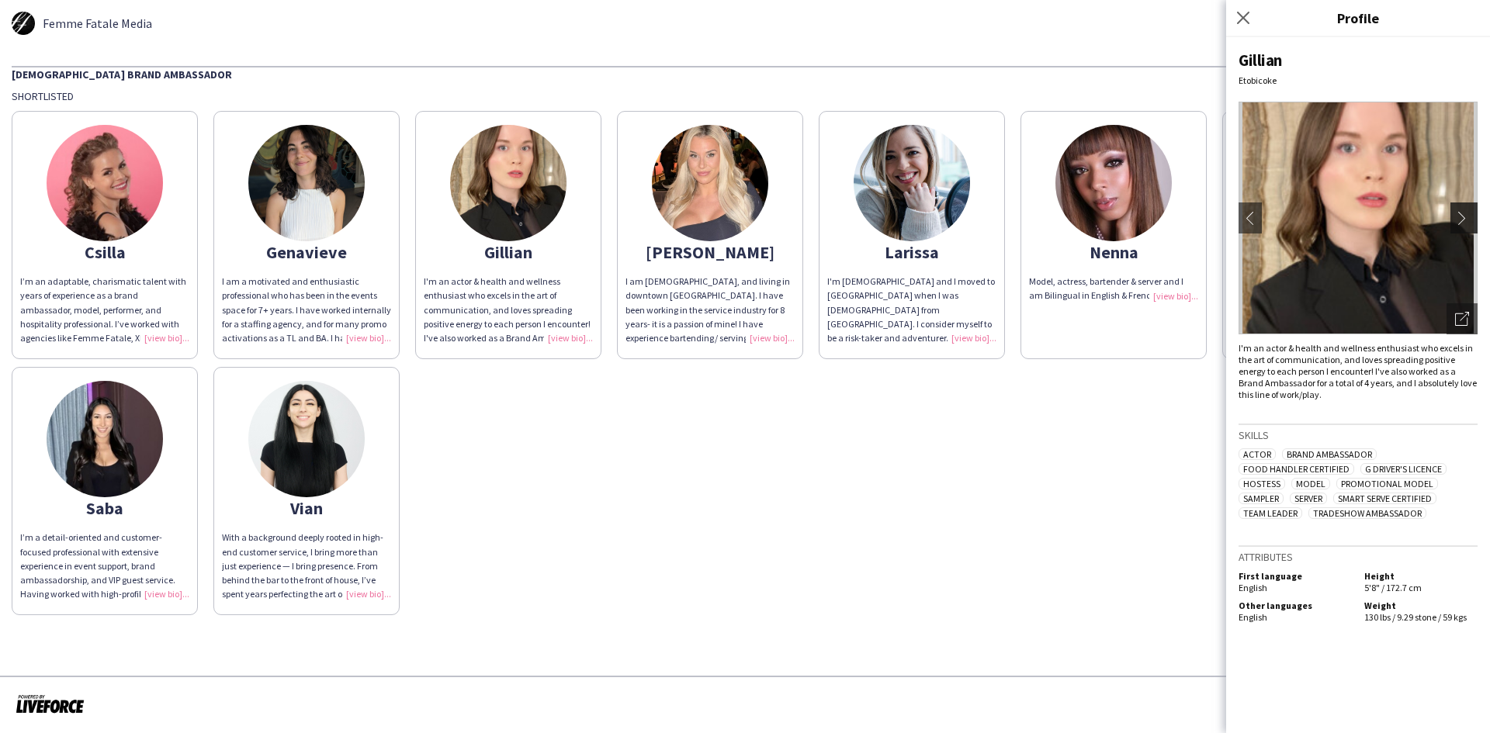
click at [1469, 215] on app-icon "chevron-right" at bounding box center [1466, 218] width 22 height 14
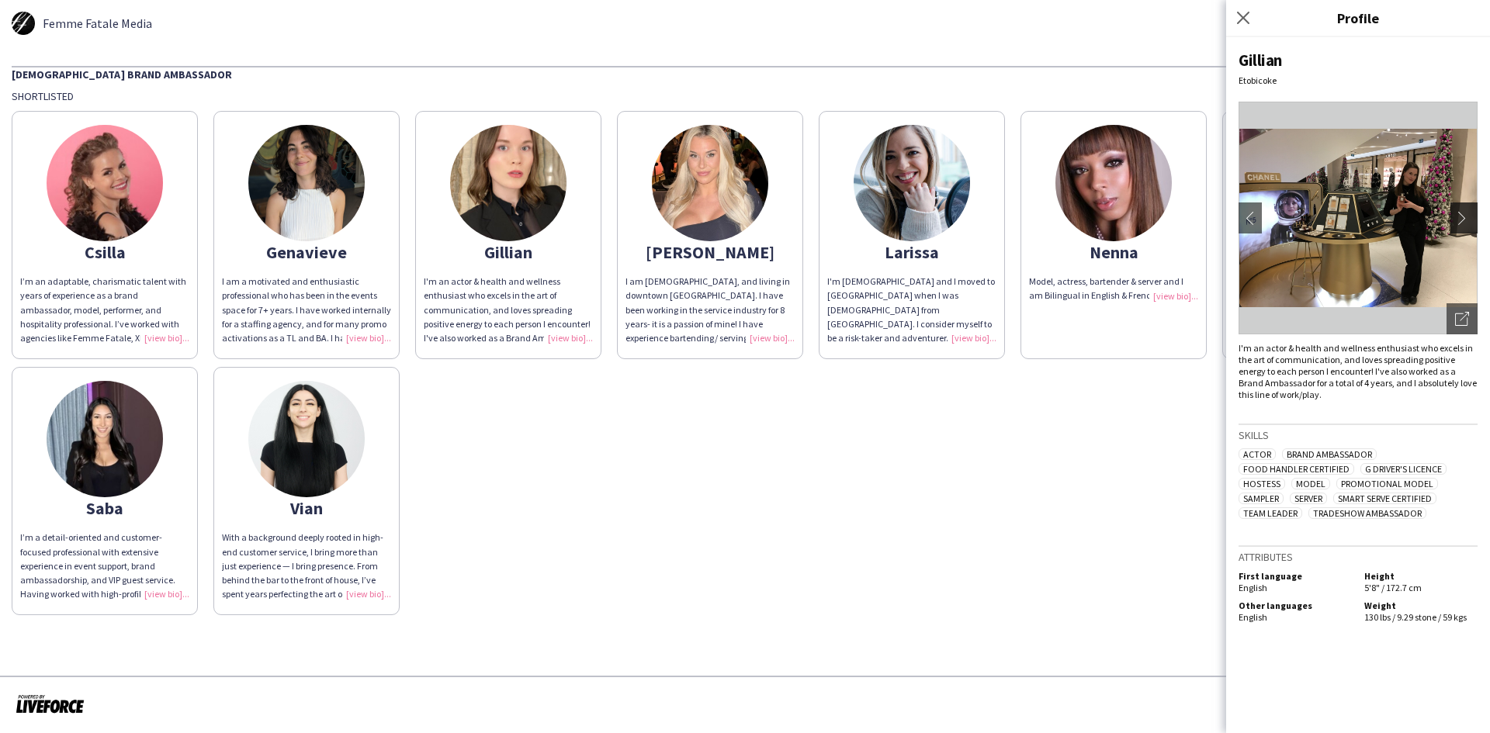
click at [1468, 215] on app-icon "chevron-right" at bounding box center [1466, 218] width 22 height 14
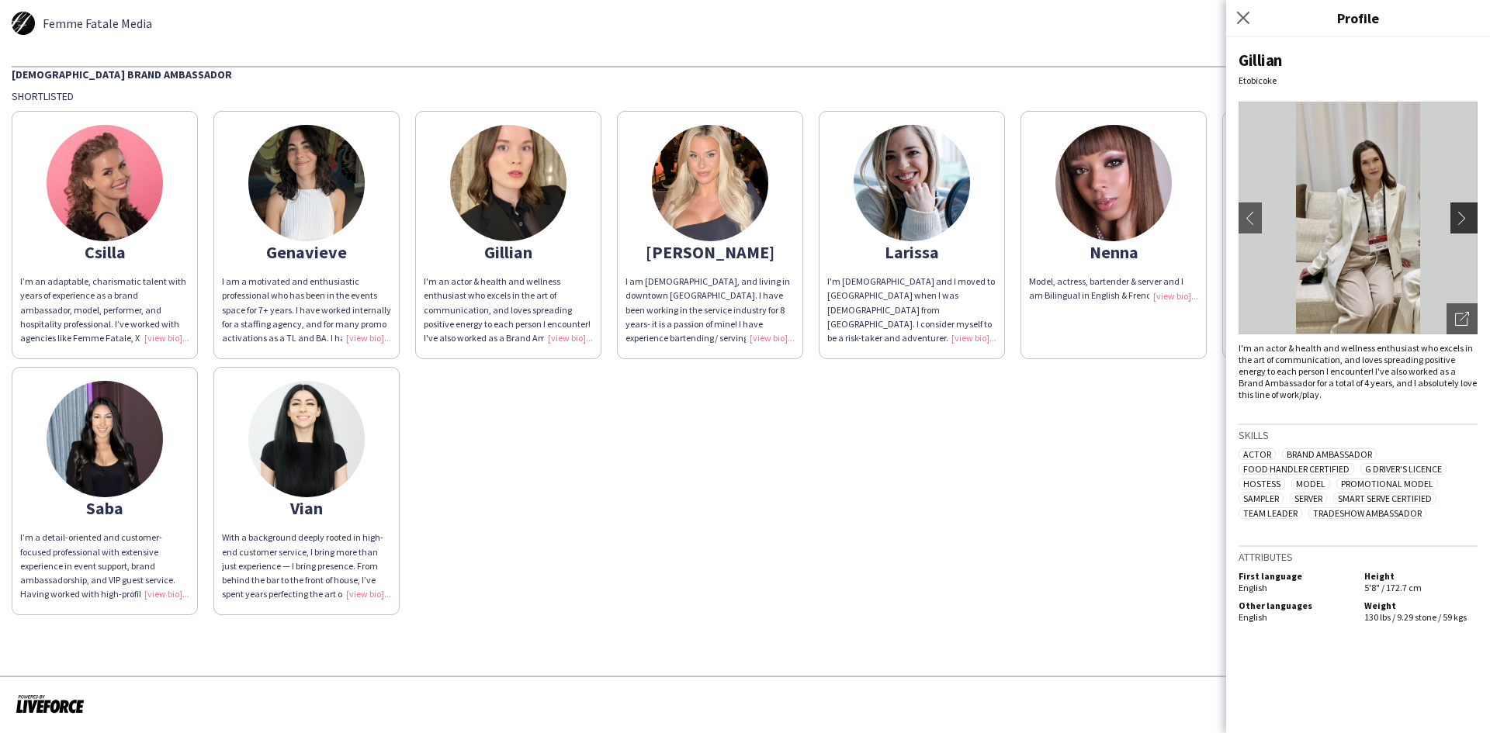
click at [1468, 215] on app-icon "chevron-right" at bounding box center [1466, 218] width 22 height 14
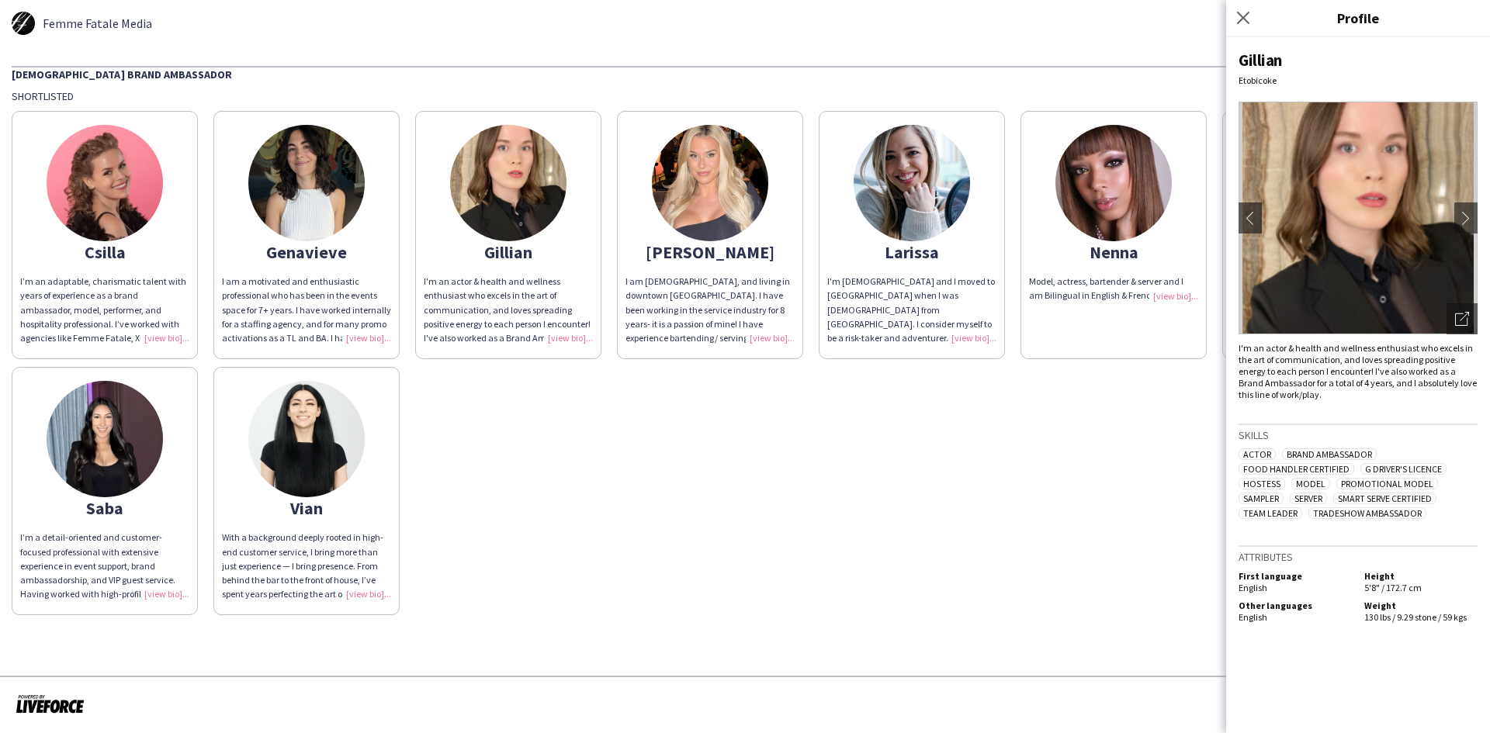
click at [327, 410] on img at bounding box center [306, 439] width 116 height 116
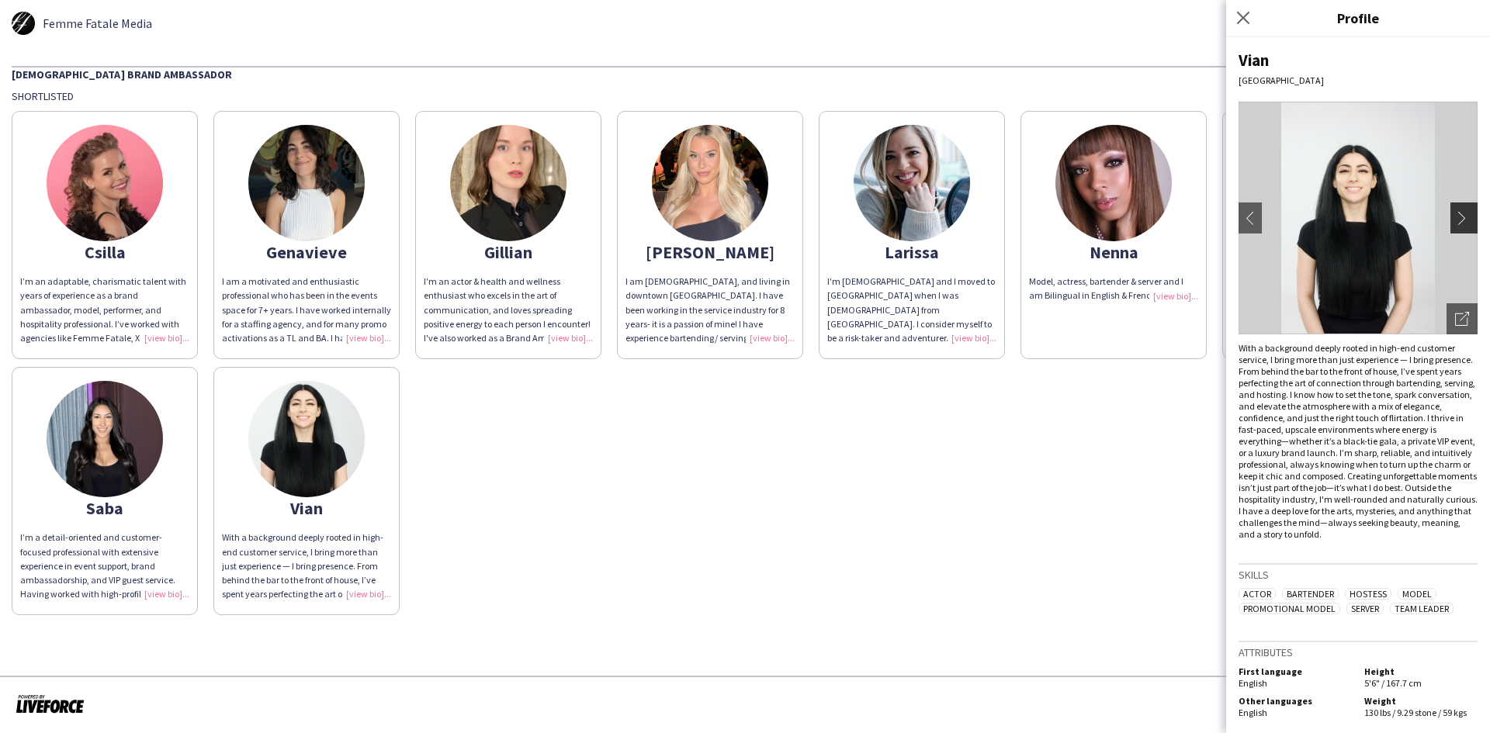
click at [1455, 223] on app-icon "chevron-right" at bounding box center [1466, 218] width 22 height 14
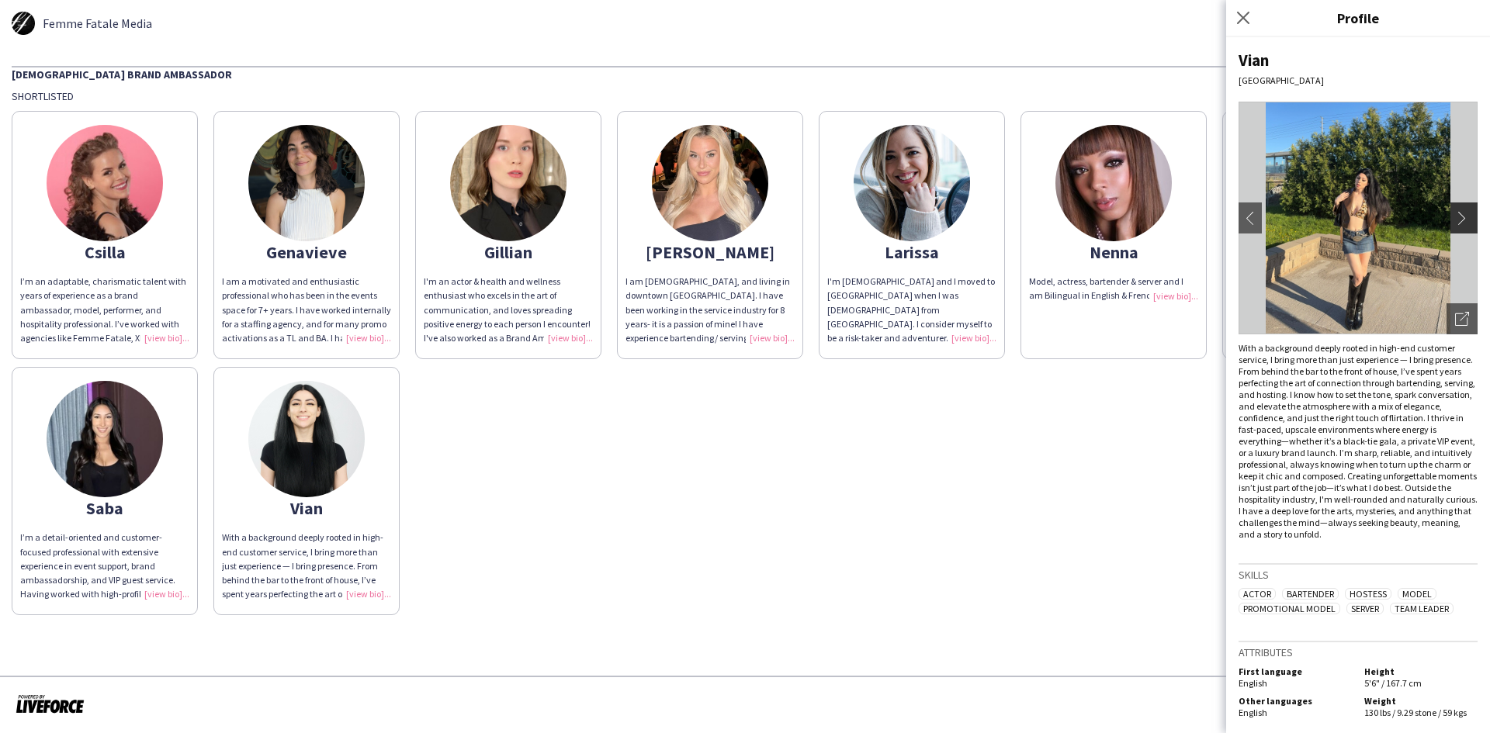
click at [1455, 220] on app-icon "chevron-right" at bounding box center [1466, 218] width 22 height 14
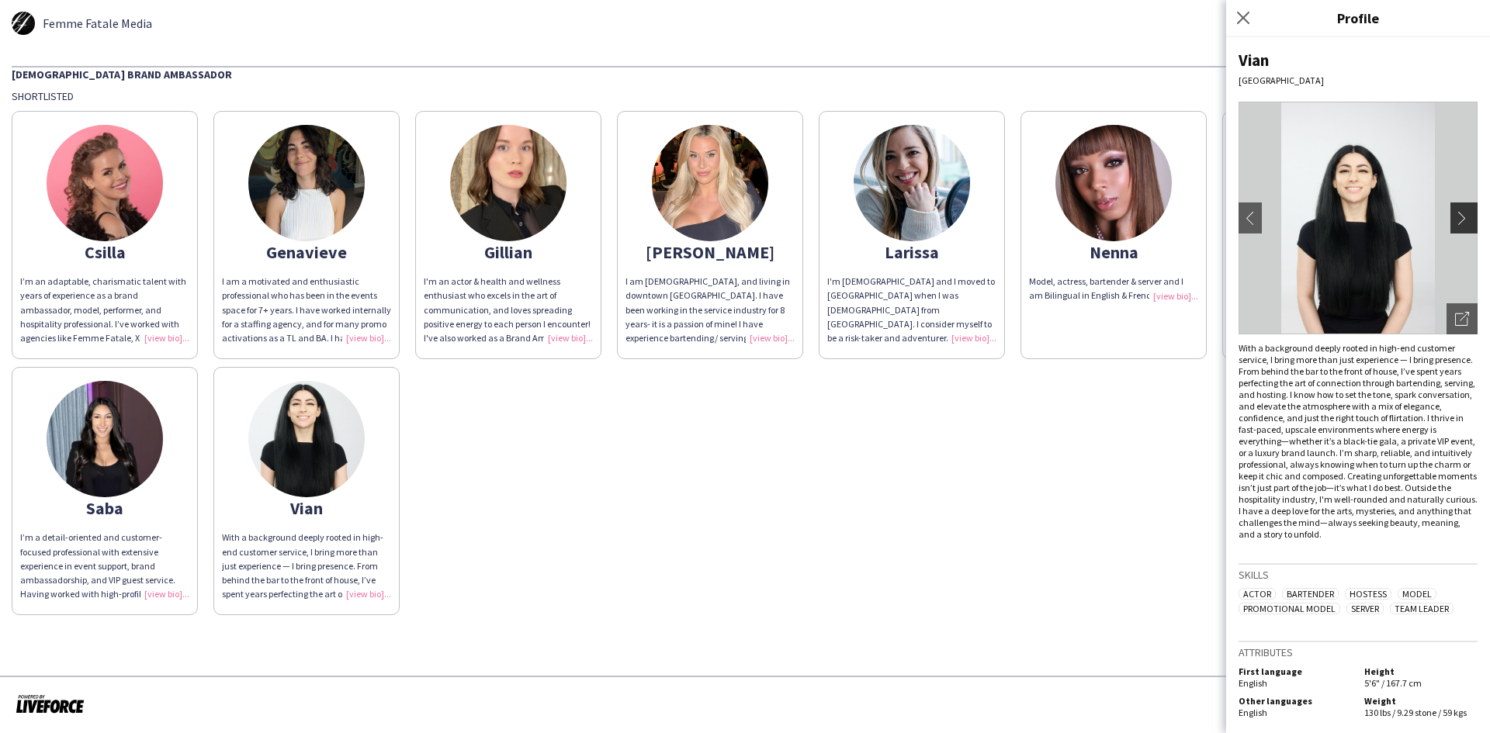
click at [1455, 216] on app-icon "chevron-right" at bounding box center [1466, 218] width 22 height 14
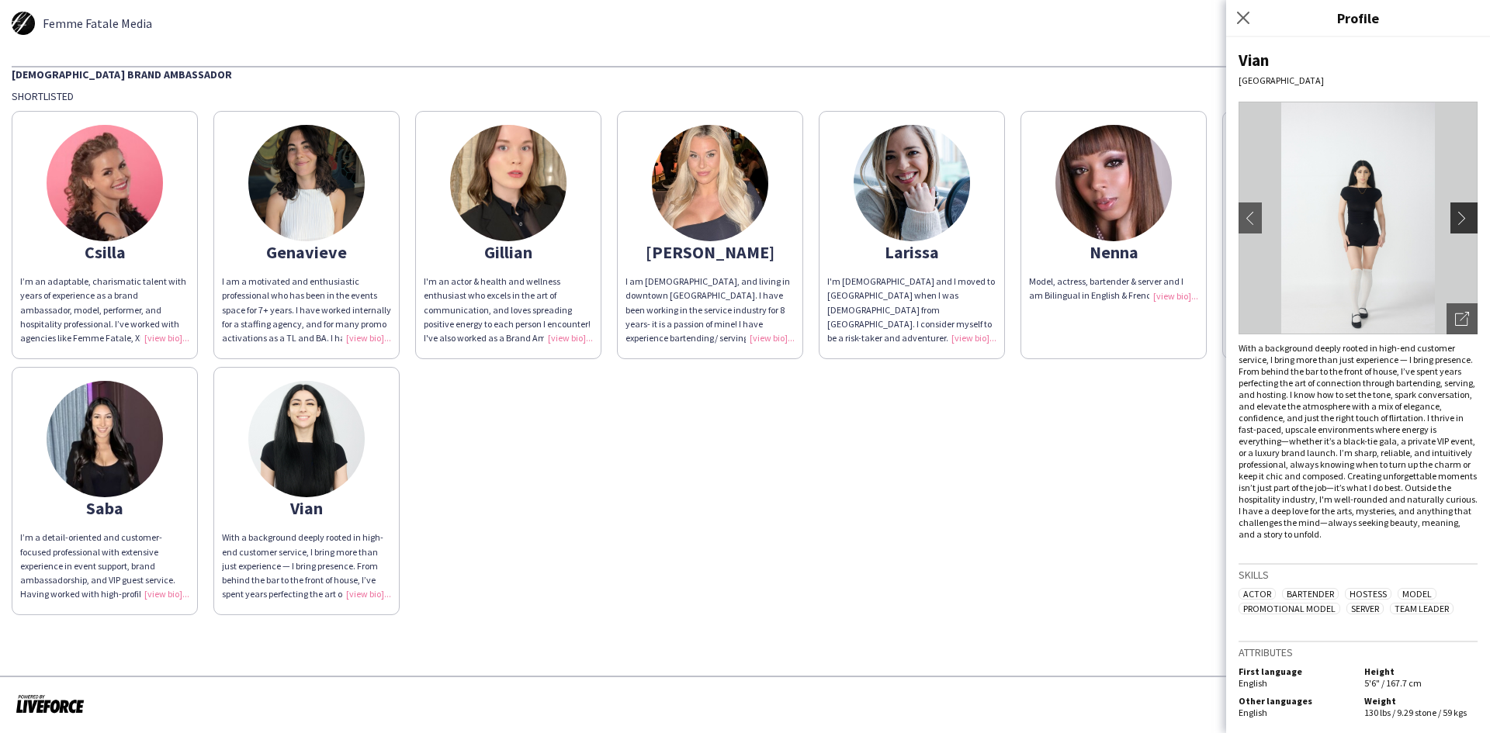
click at [1455, 220] on app-icon "chevron-right" at bounding box center [1466, 218] width 22 height 14
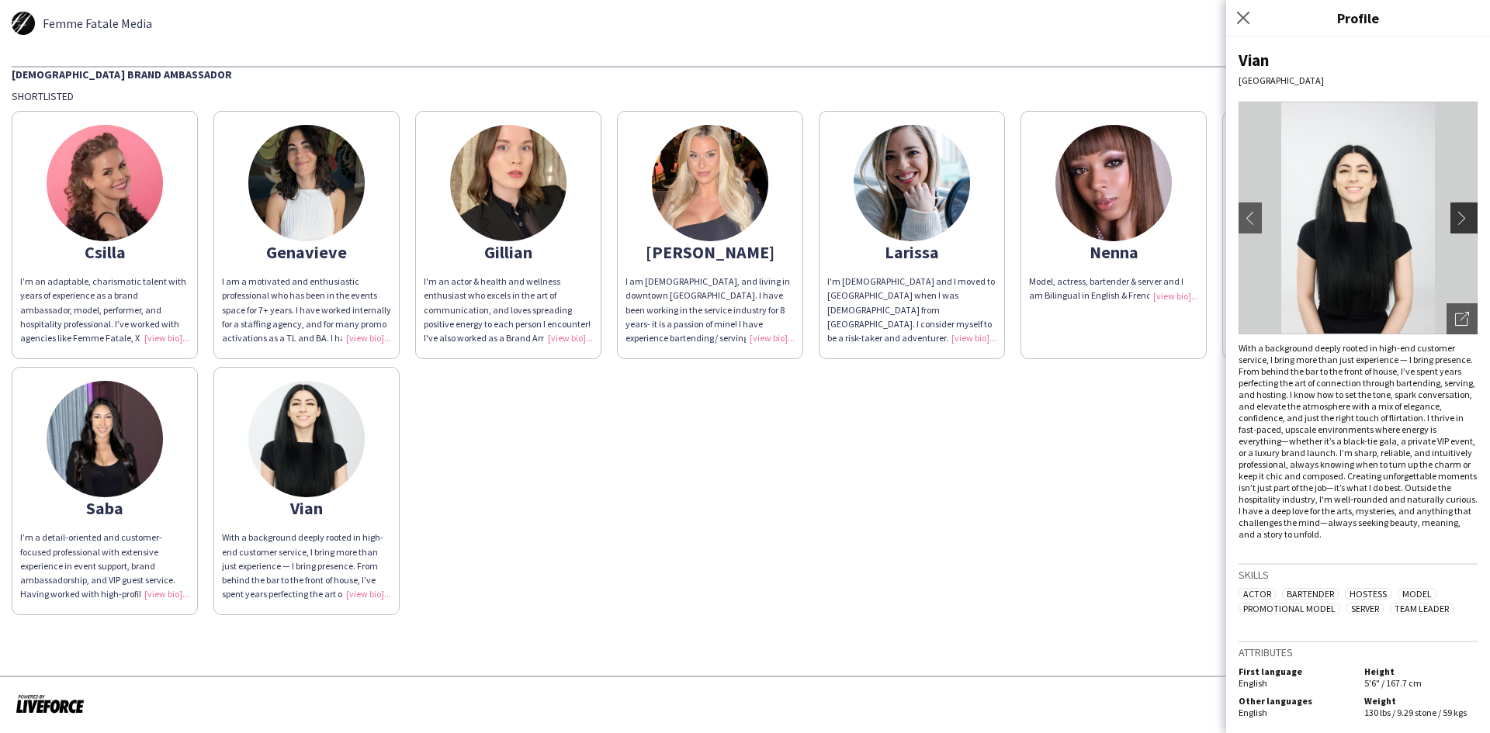
click at [1455, 219] on app-icon "chevron-right" at bounding box center [1466, 218] width 22 height 14
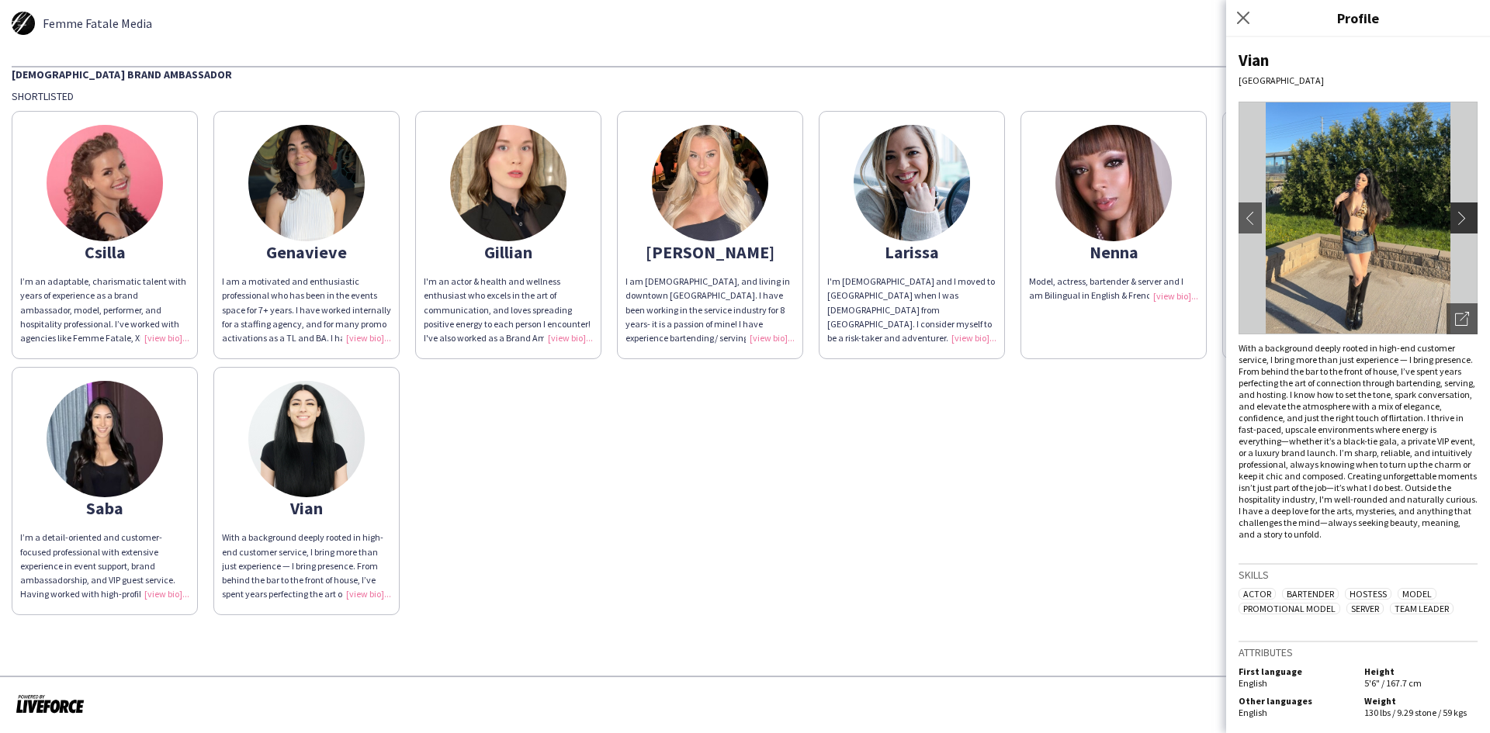
click at [1455, 219] on app-icon "chevron-right" at bounding box center [1466, 218] width 22 height 14
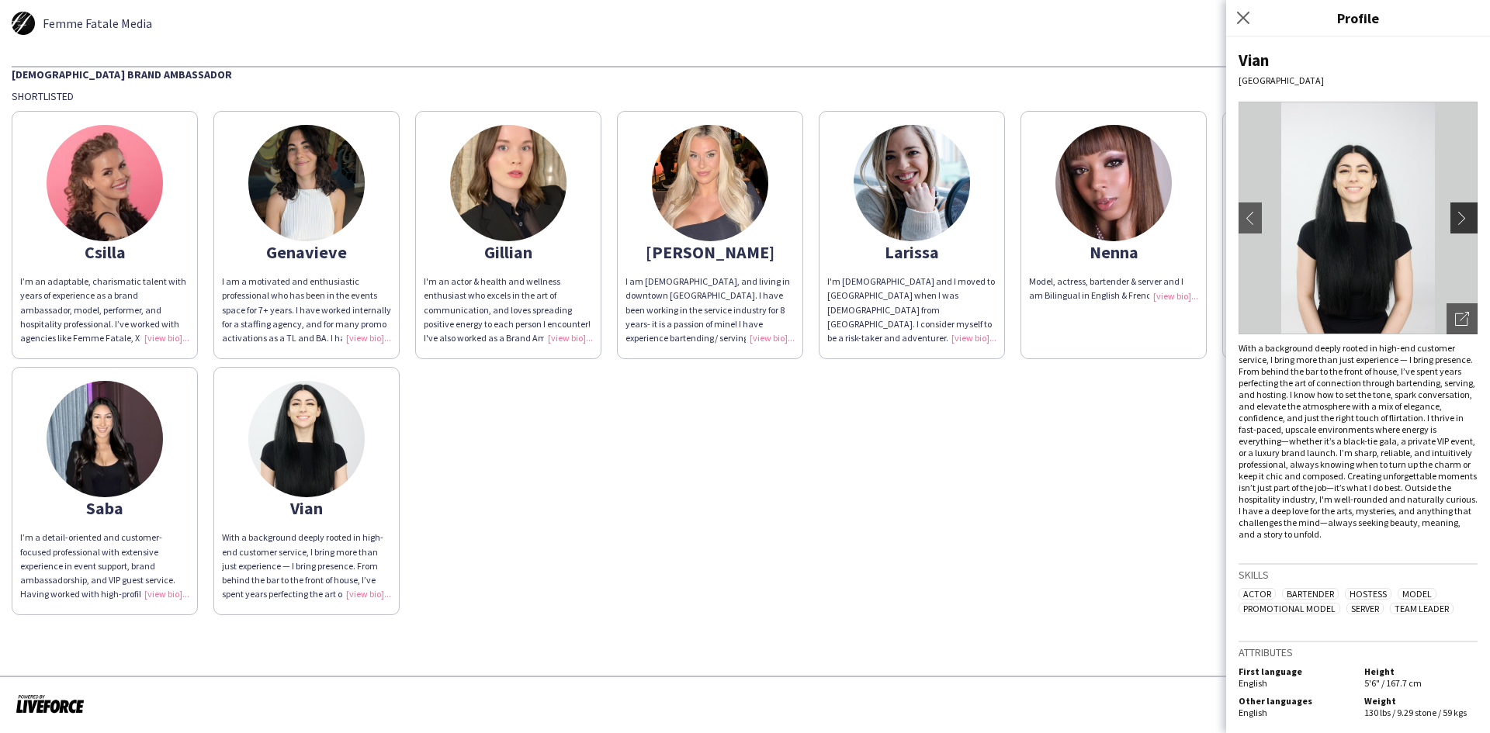
click at [1455, 219] on app-icon "chevron-right" at bounding box center [1466, 218] width 22 height 14
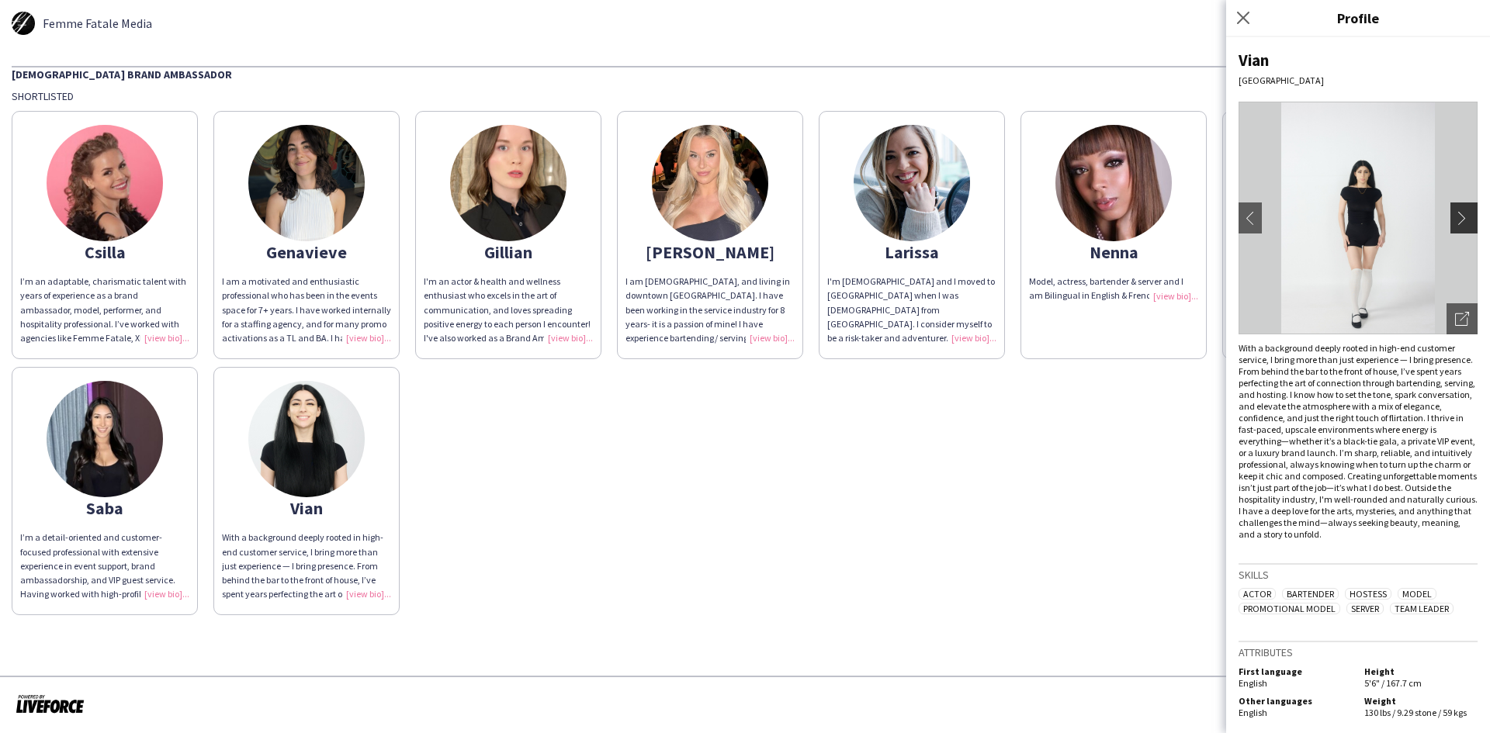
click at [1459, 217] on app-icon "chevron-right" at bounding box center [1466, 218] width 22 height 14
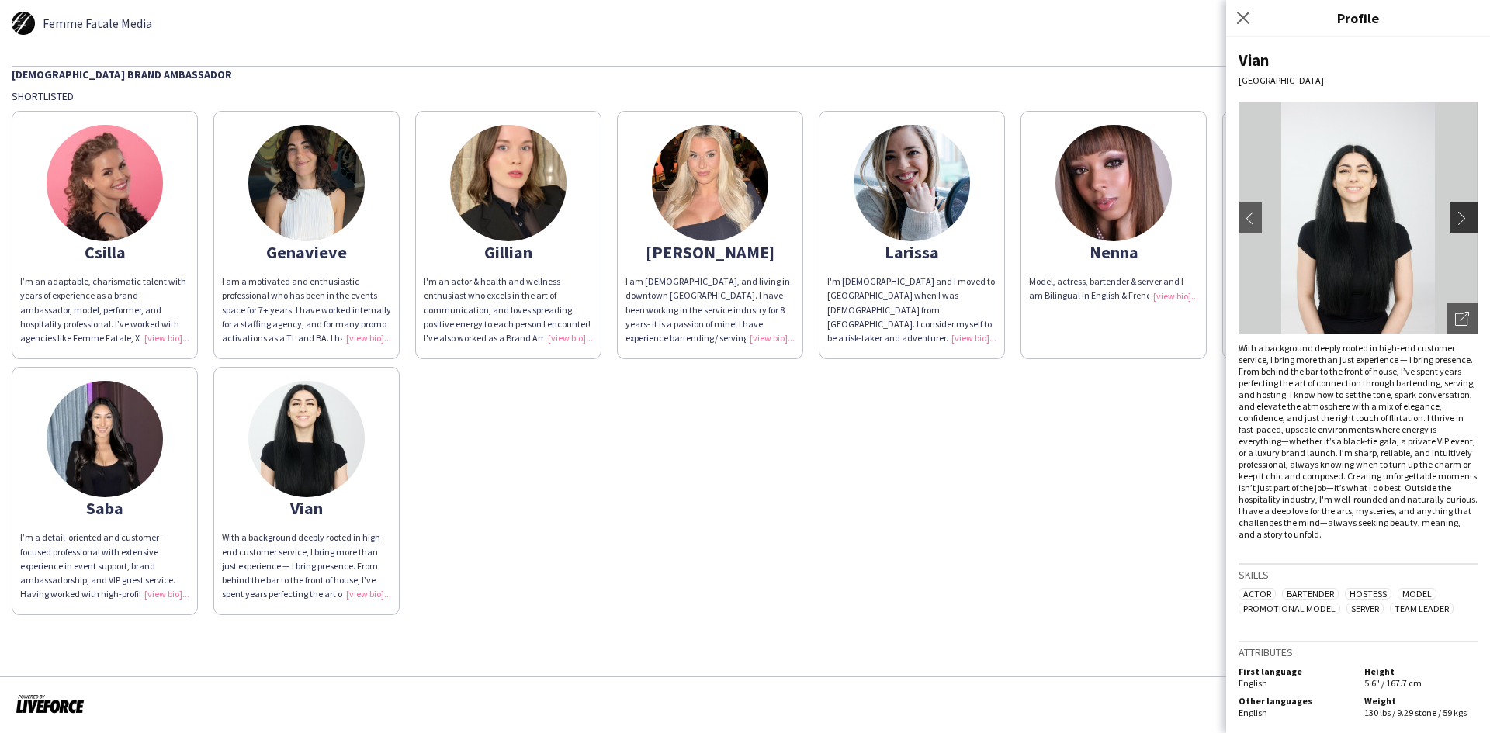
click at [1459, 216] on app-icon "chevron-right" at bounding box center [1466, 218] width 22 height 14
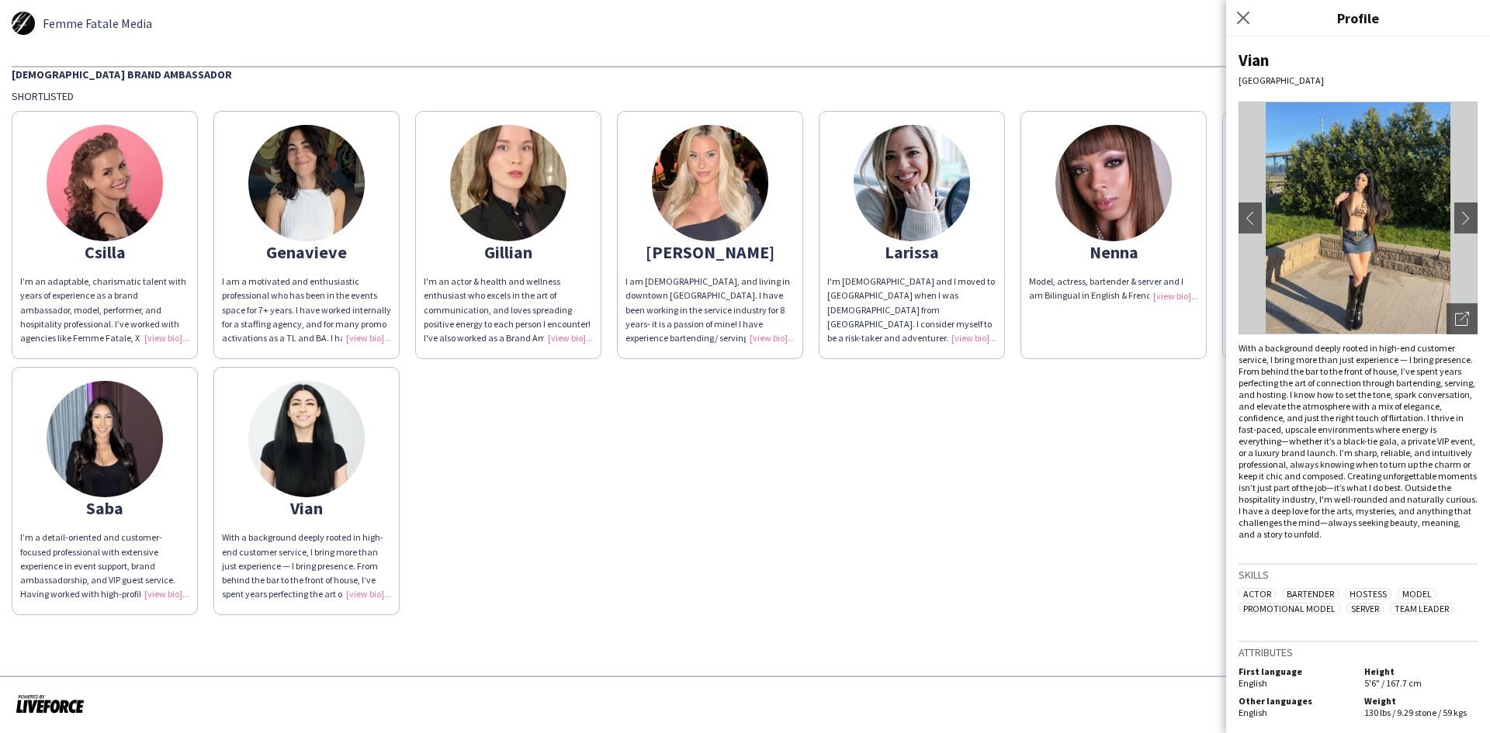
click at [622, 545] on div "Csilla I’m an adaptable, charismatic talent with years of experience as a brand…" at bounding box center [745, 359] width 1466 height 512
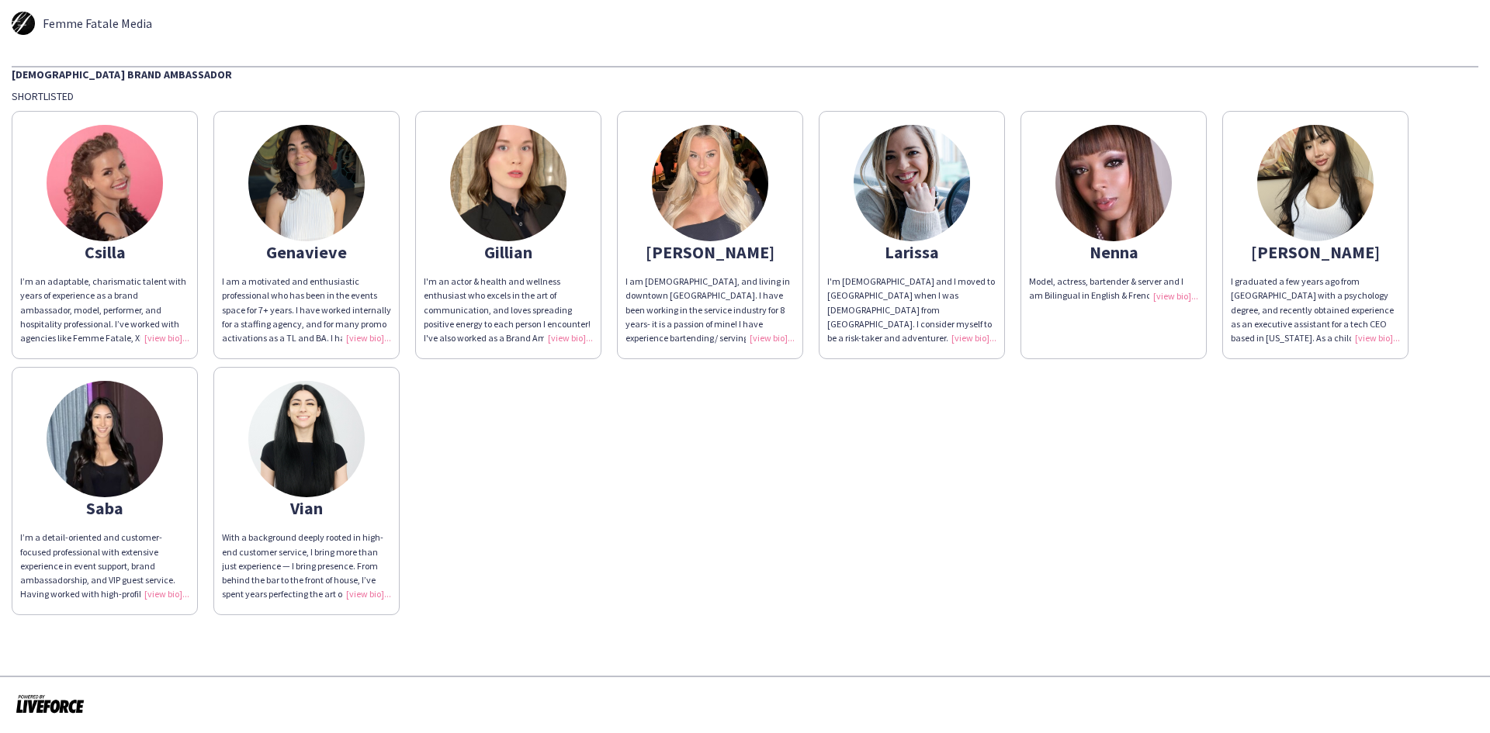
click at [767, 333] on div "I am [DEMOGRAPHIC_DATA], and living in downtown [GEOGRAPHIC_DATA]. I have been …" at bounding box center [709, 310] width 169 height 71
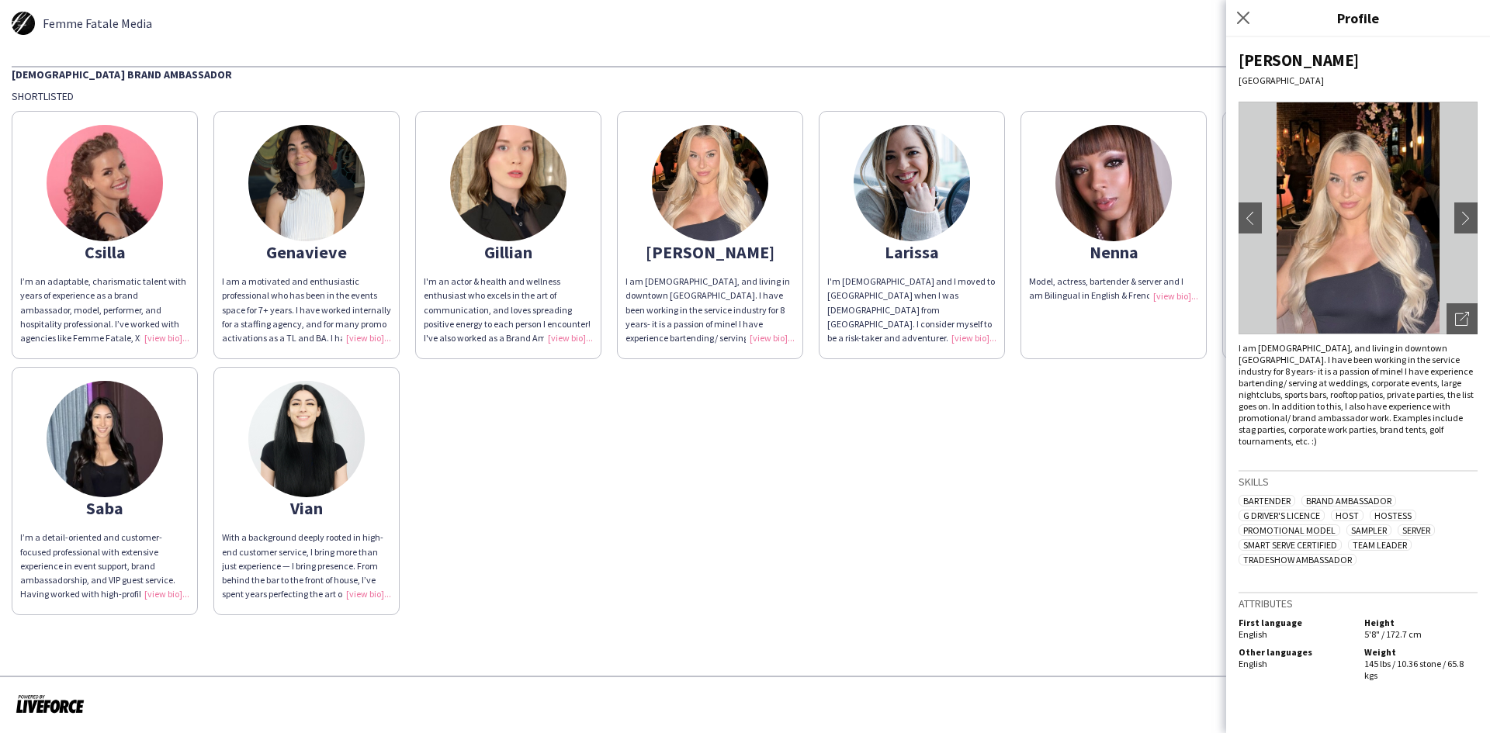
click at [1349, 207] on img at bounding box center [1357, 218] width 239 height 233
click at [1467, 317] on icon "Open photos pop-in" at bounding box center [1462, 319] width 14 height 14
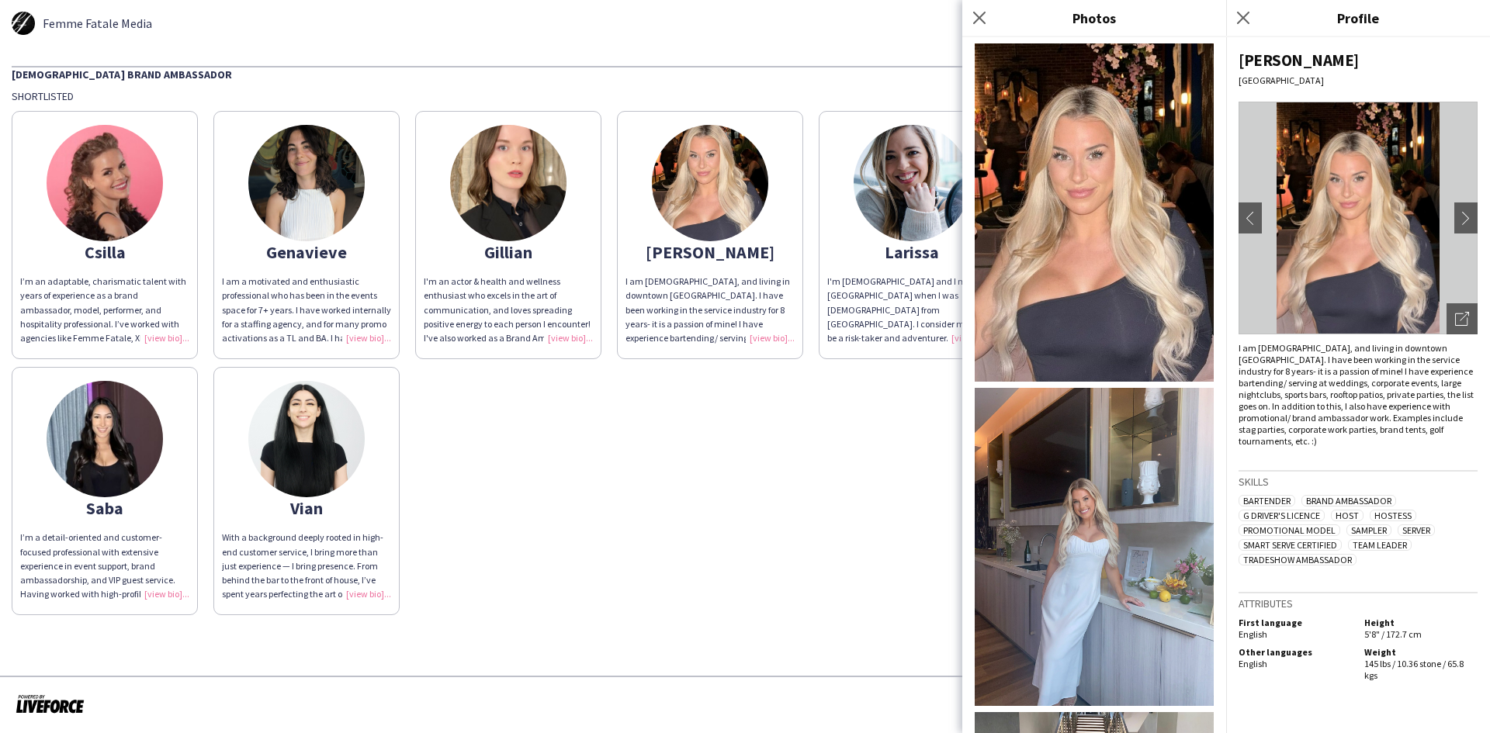
click at [1132, 272] on img at bounding box center [1093, 212] width 239 height 338
click at [1161, 554] on img at bounding box center [1093, 547] width 239 height 319
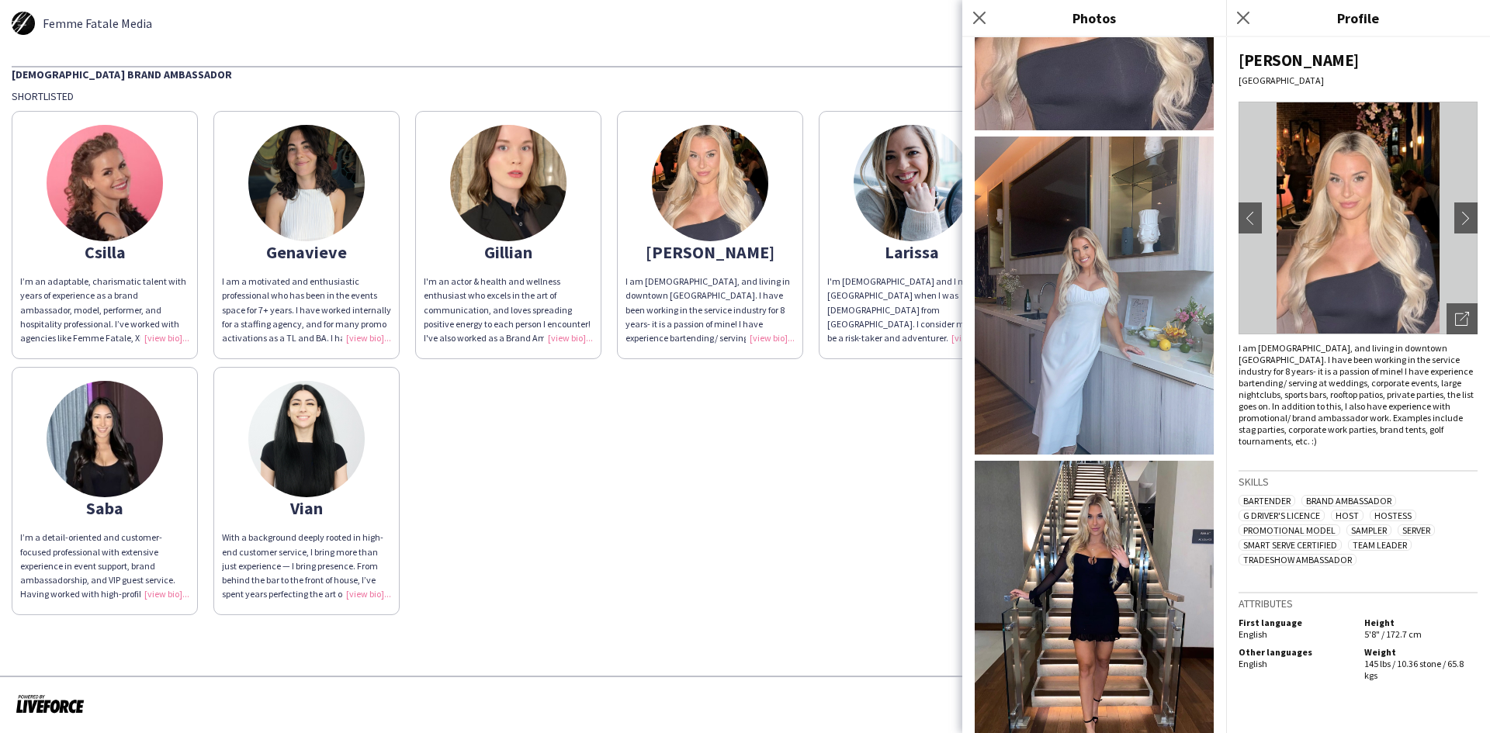
scroll to position [388, 0]
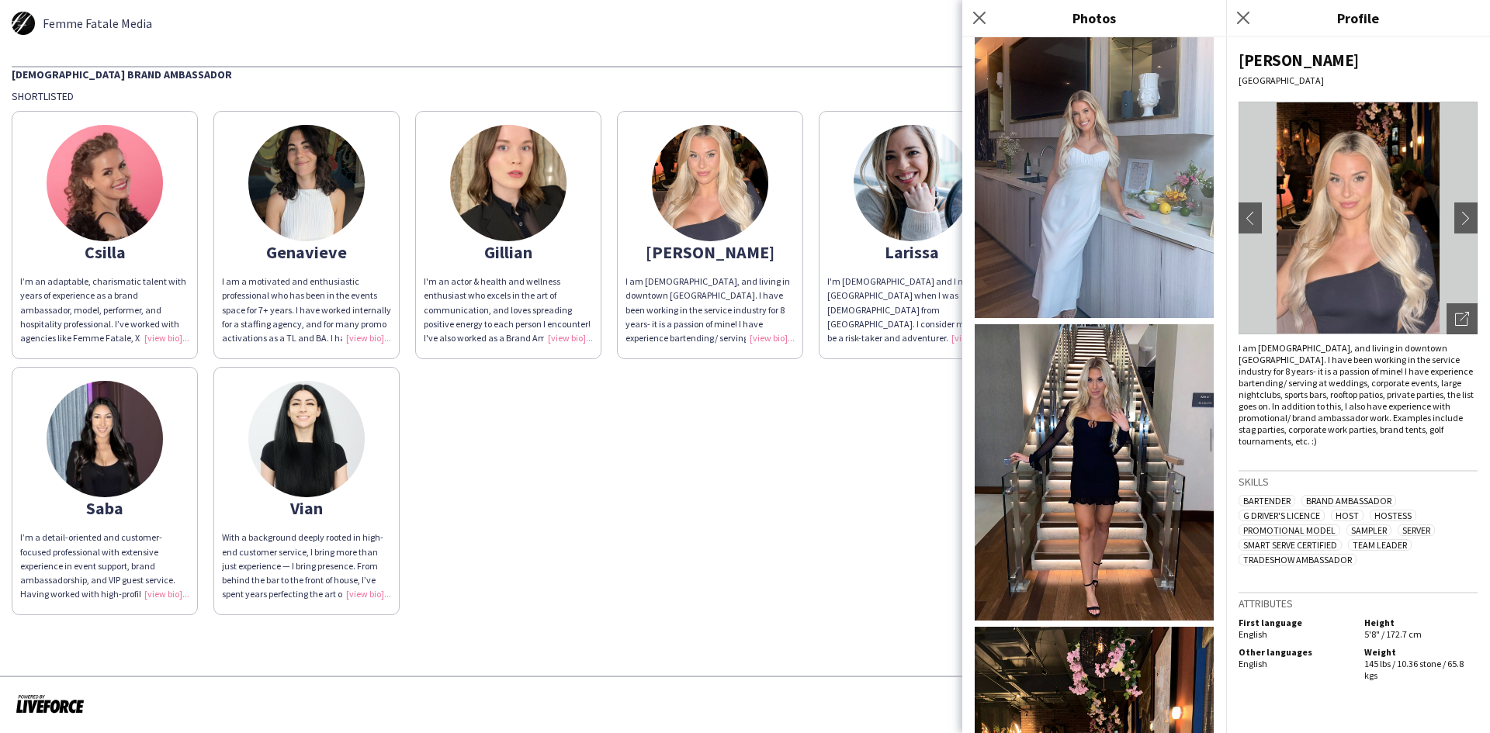
click at [1081, 404] on img at bounding box center [1093, 472] width 239 height 296
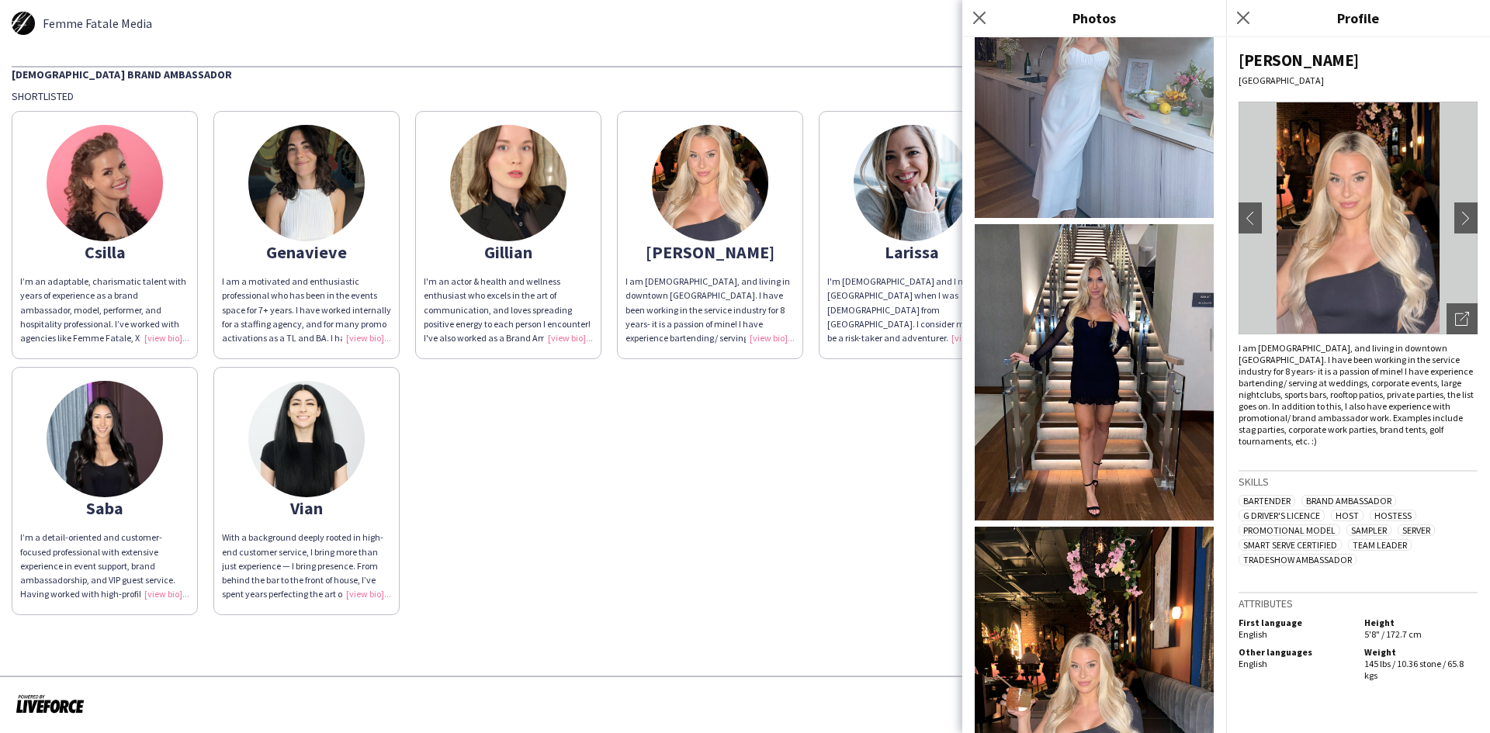
scroll to position [621, 0]
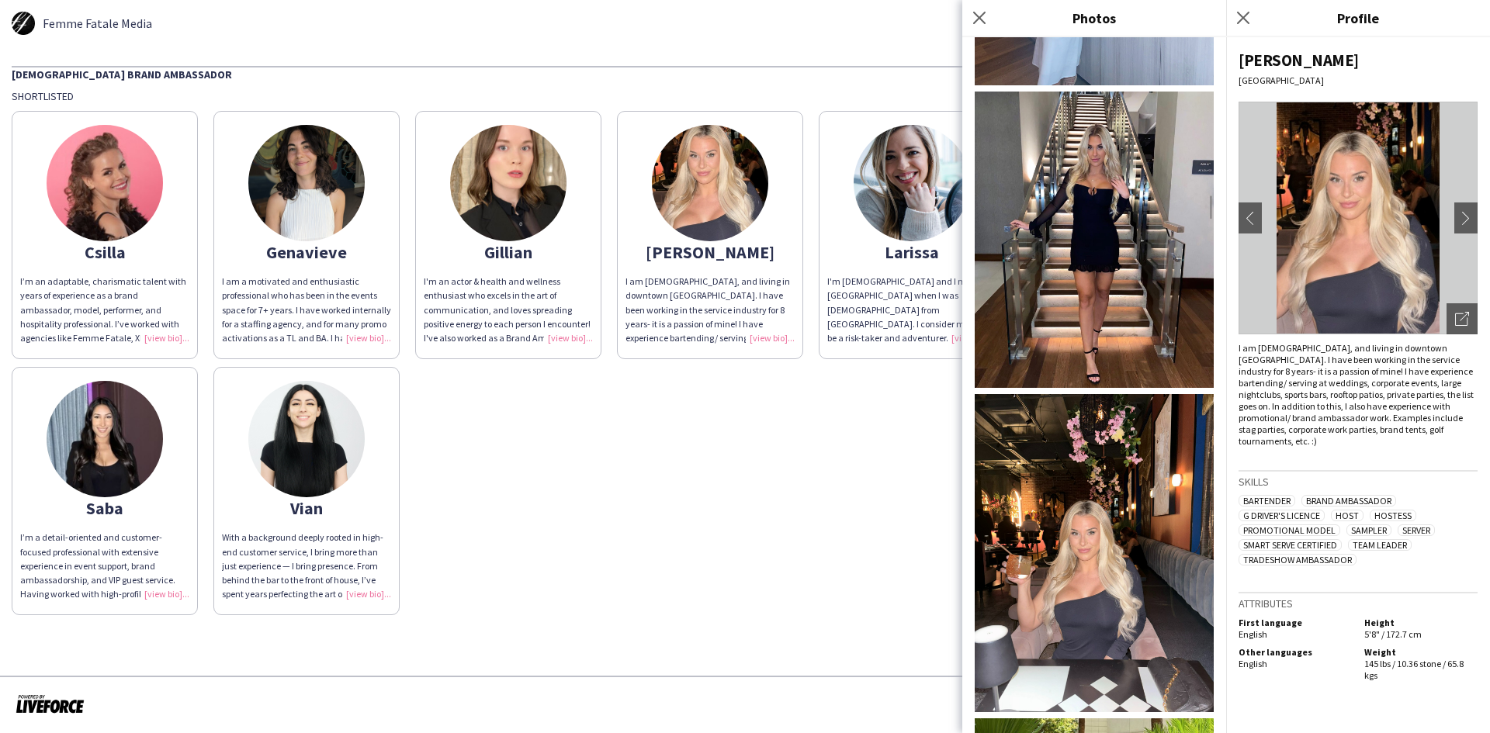
click at [1062, 508] on img at bounding box center [1093, 553] width 239 height 319
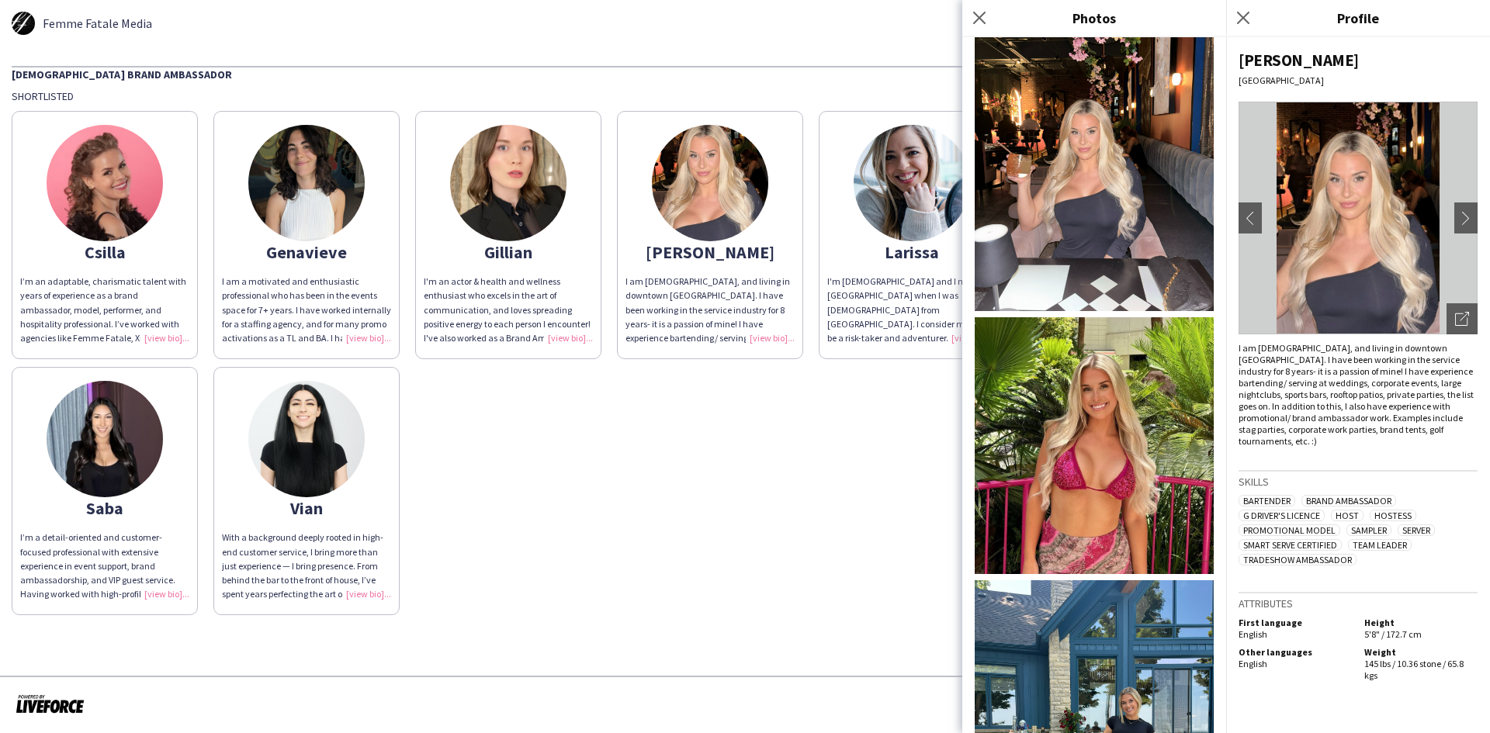
scroll to position [1086, 0]
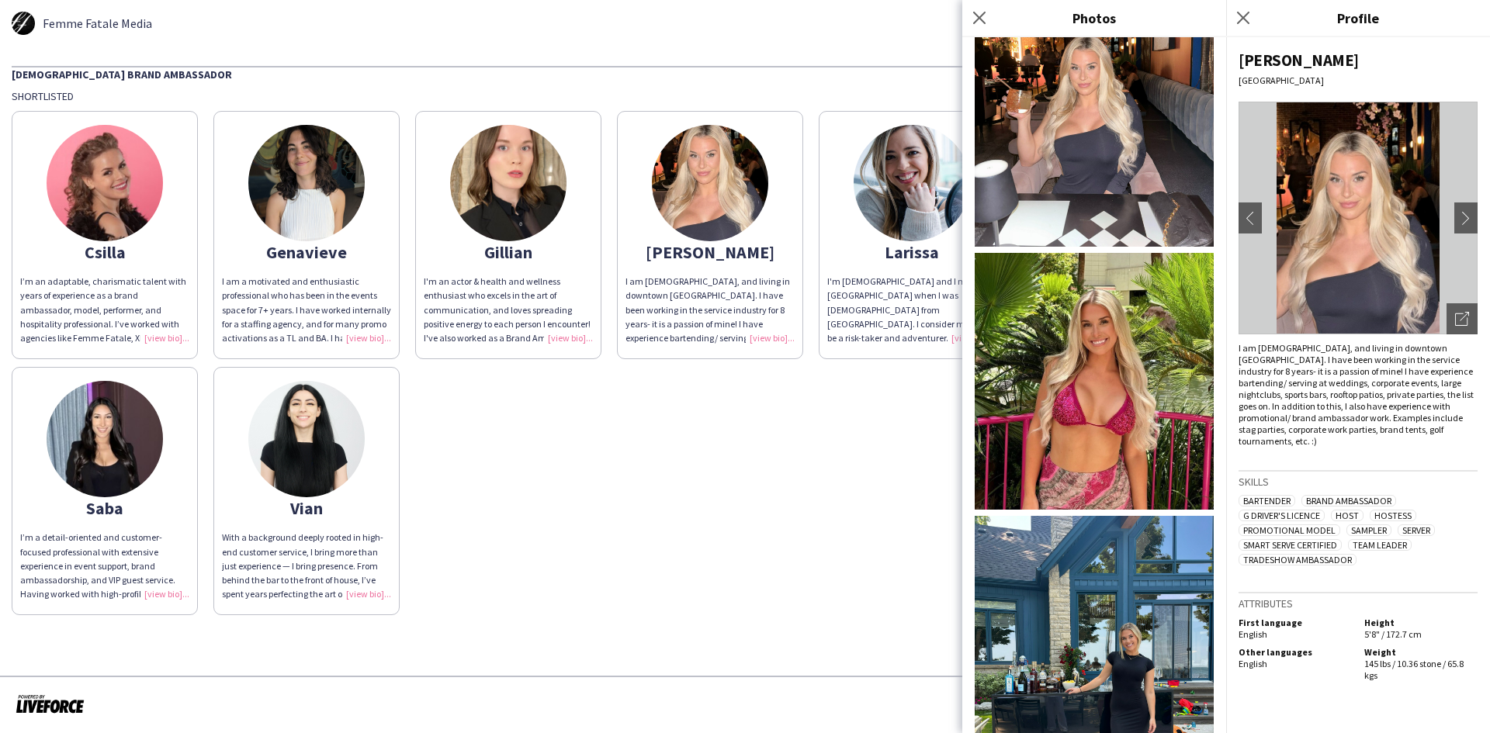
click at [1120, 327] on img at bounding box center [1093, 381] width 239 height 257
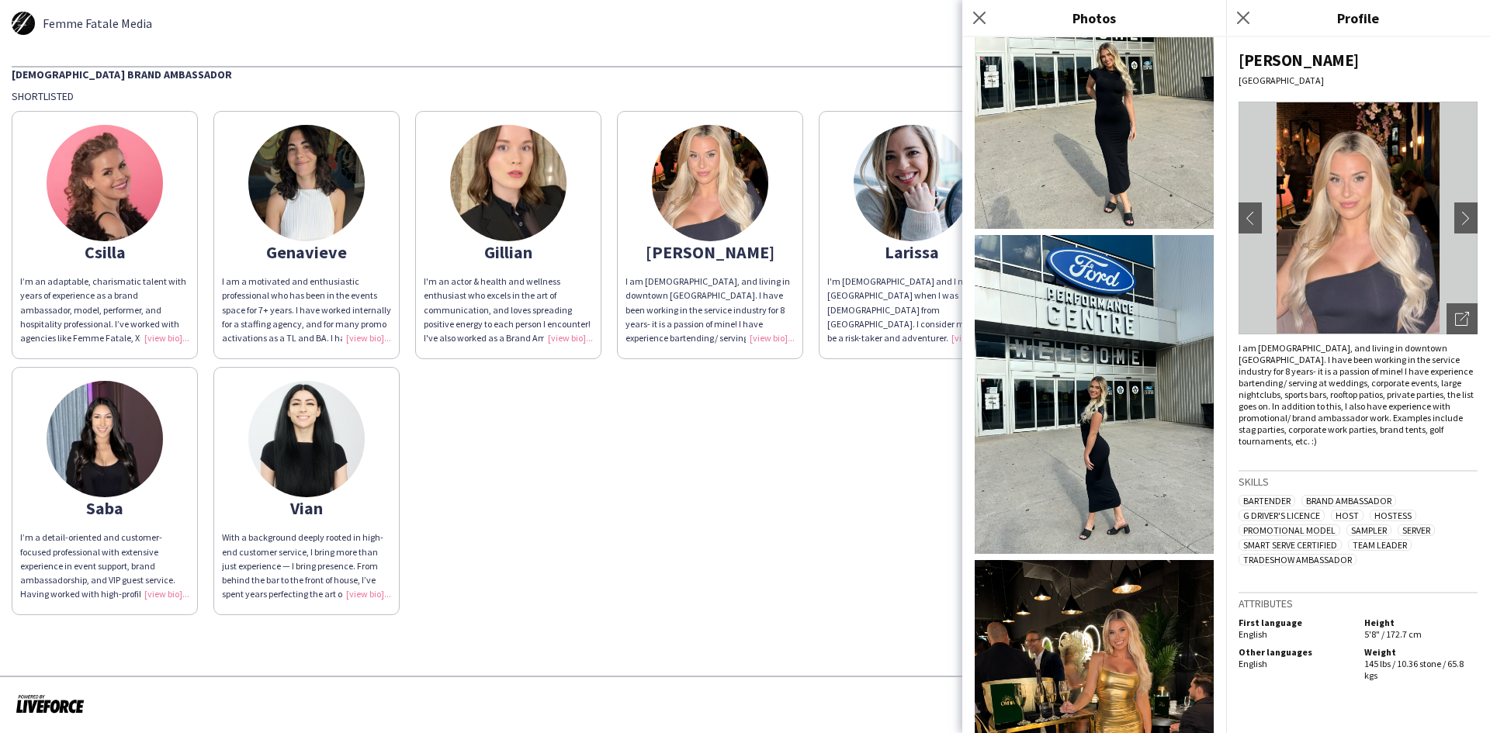
scroll to position [2017, 0]
click at [1140, 307] on img at bounding box center [1093, 393] width 239 height 319
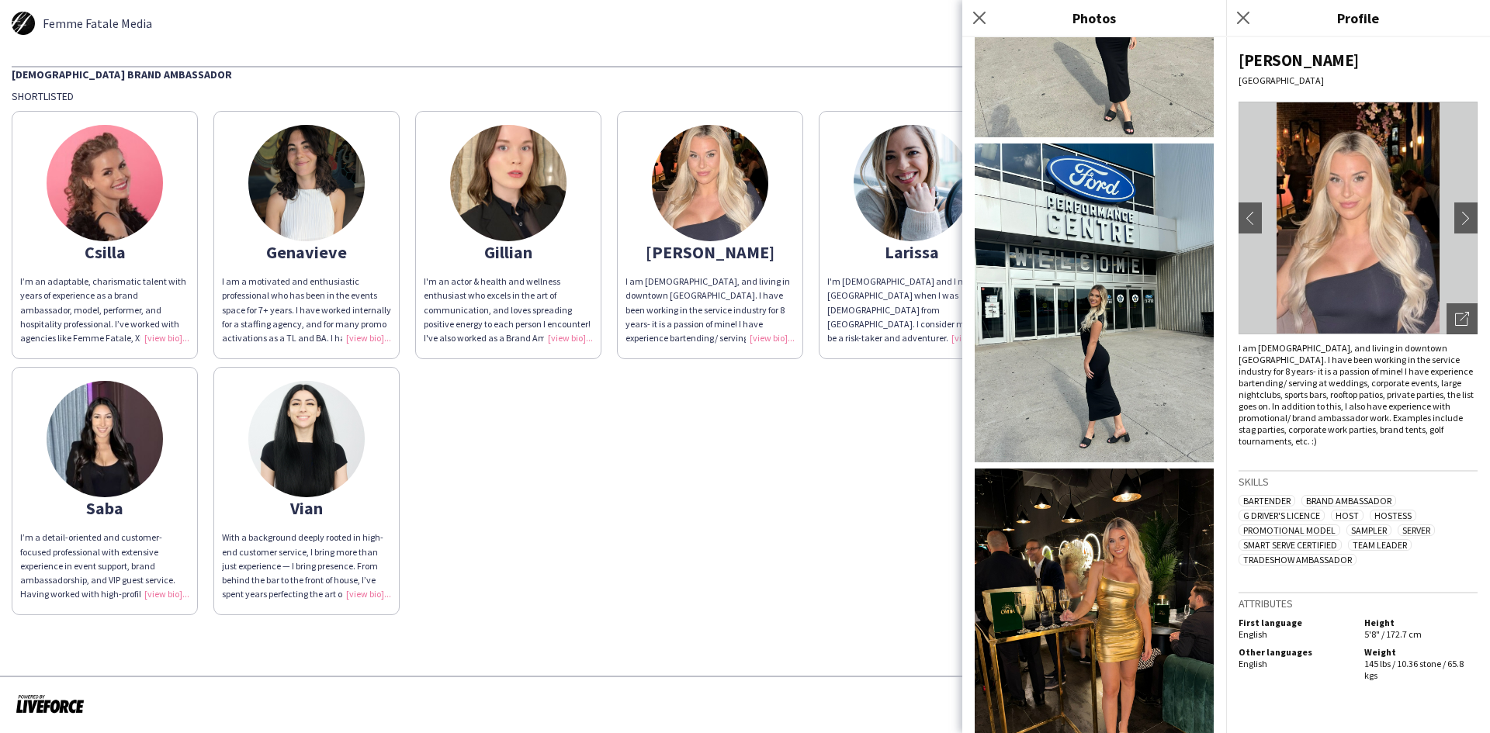
scroll to position [2250, 0]
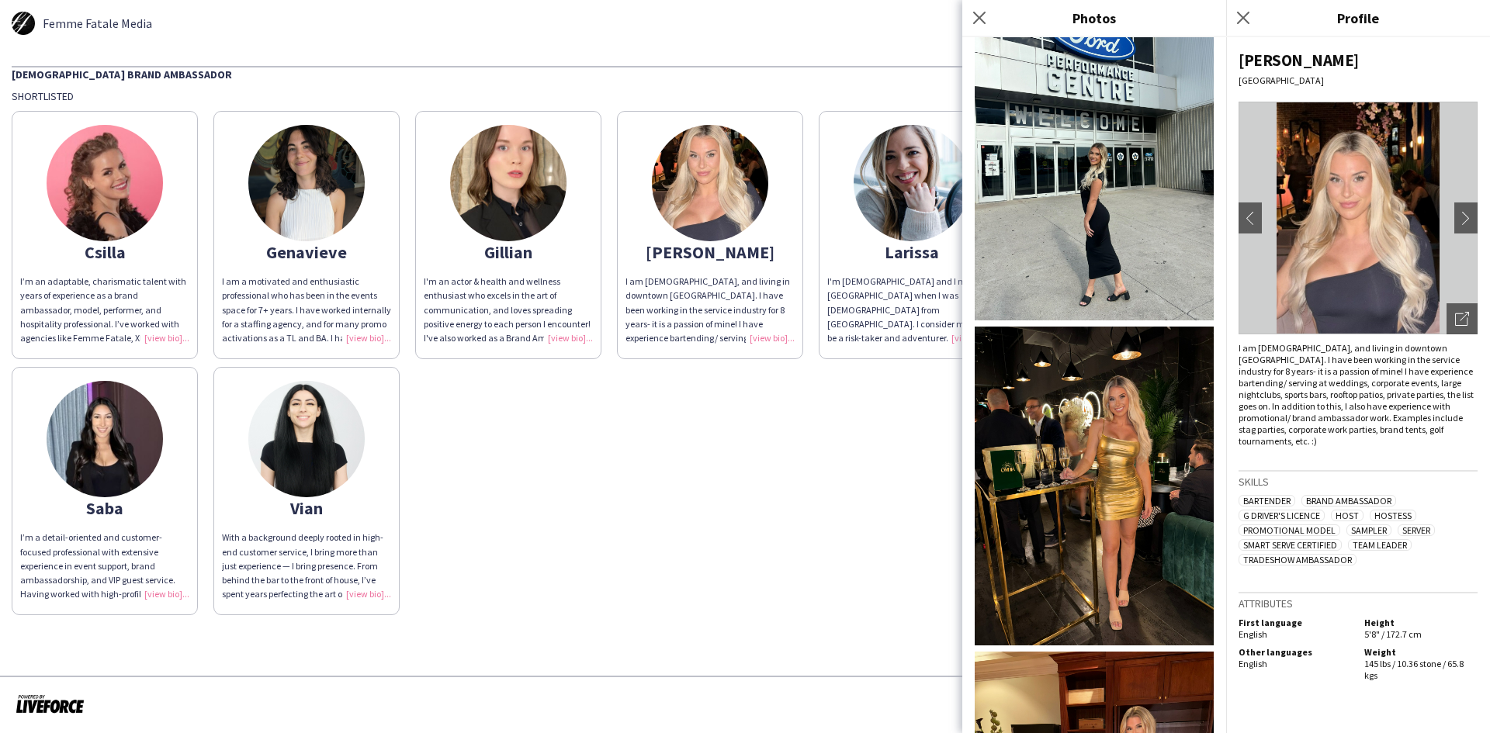
click at [1106, 364] on img at bounding box center [1093, 486] width 239 height 319
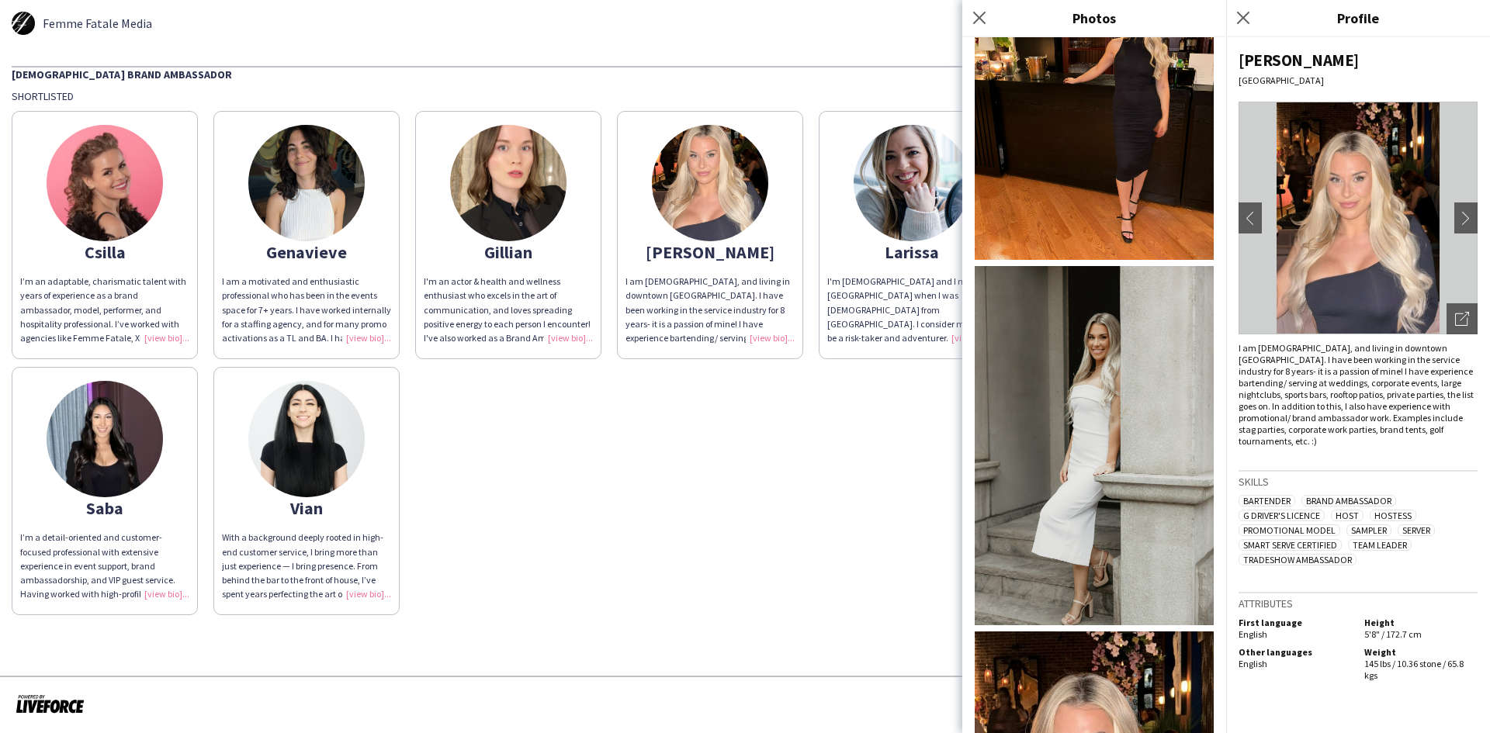
scroll to position [3010, 0]
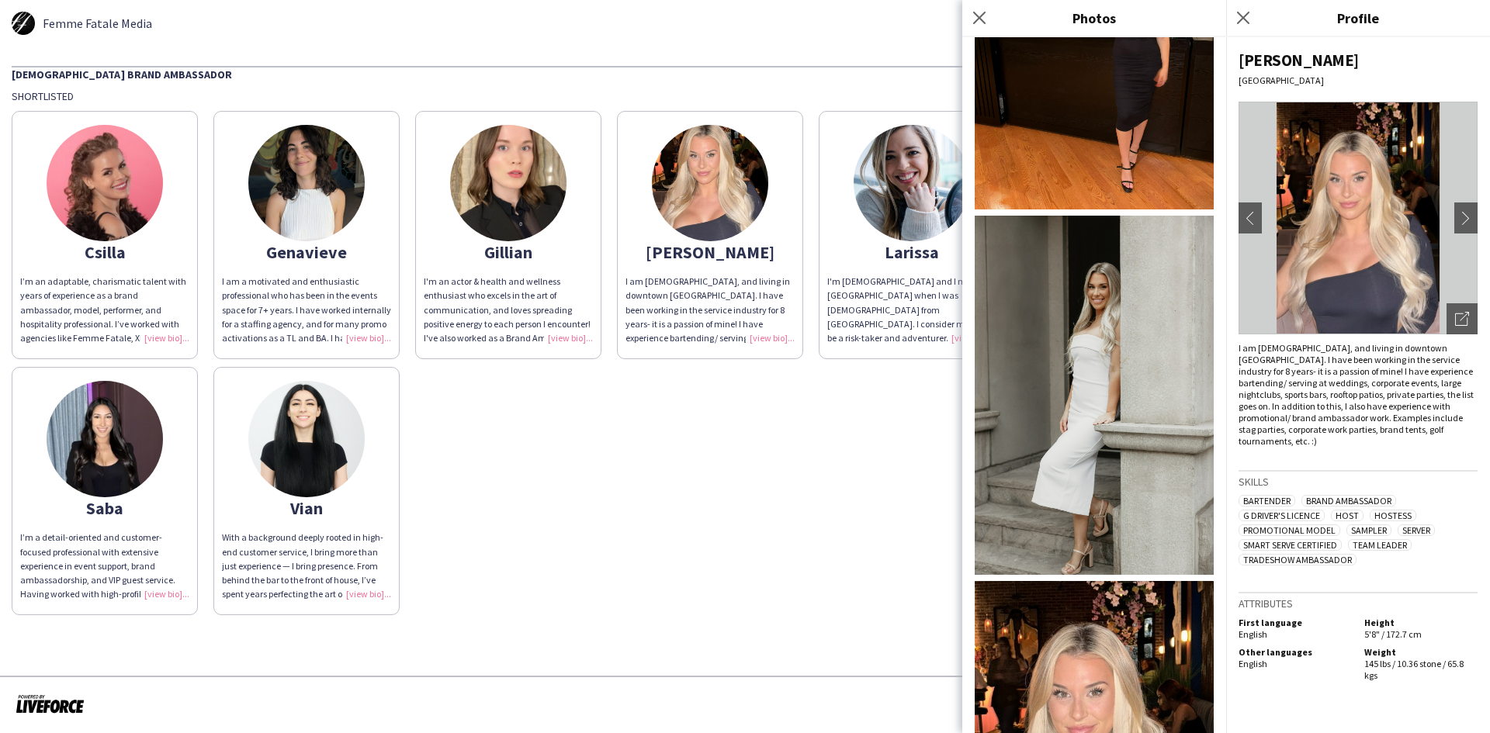
click at [870, 550] on div "Csilla I’m an adaptable, charismatic talent with years of experience as a brand…" at bounding box center [745, 359] width 1466 height 512
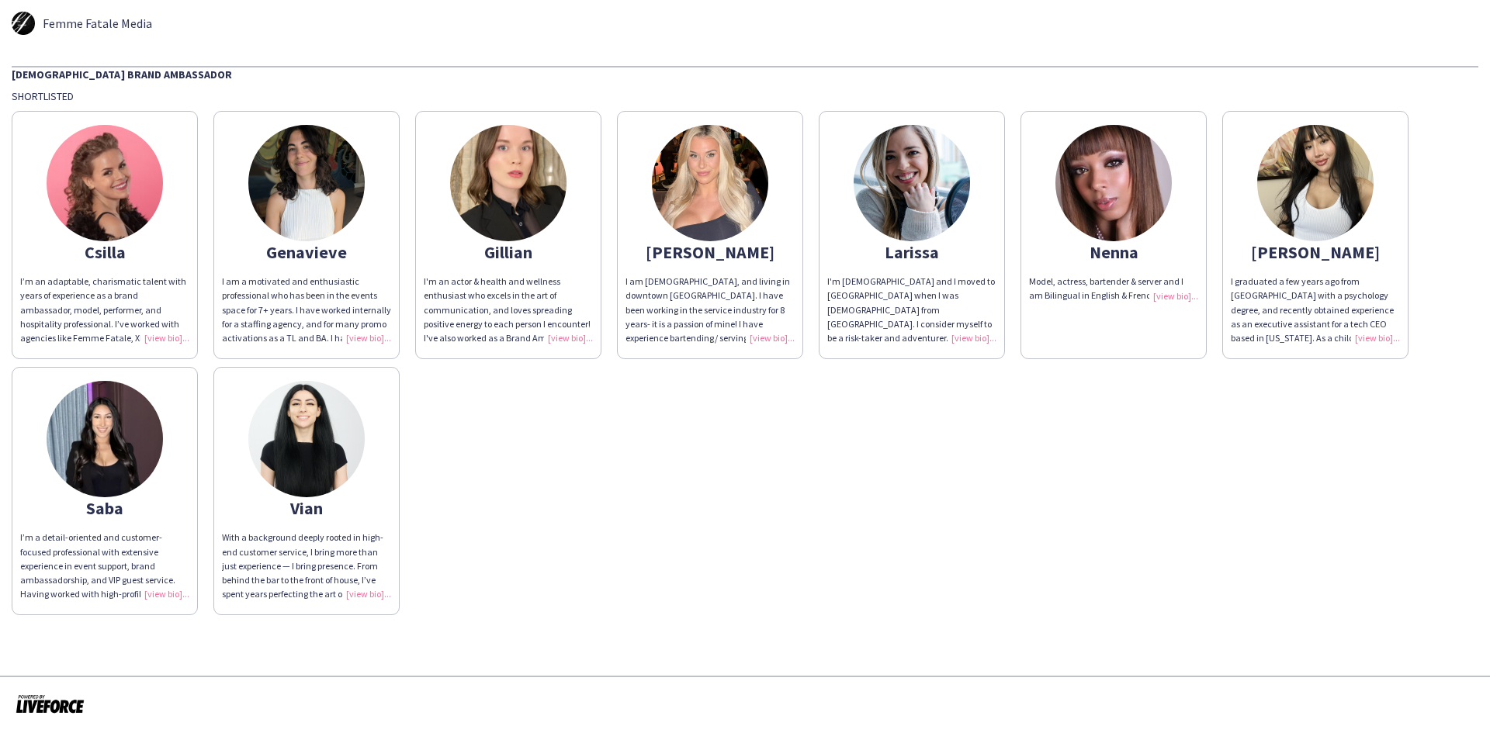
click at [1130, 182] on img at bounding box center [1113, 183] width 116 height 116
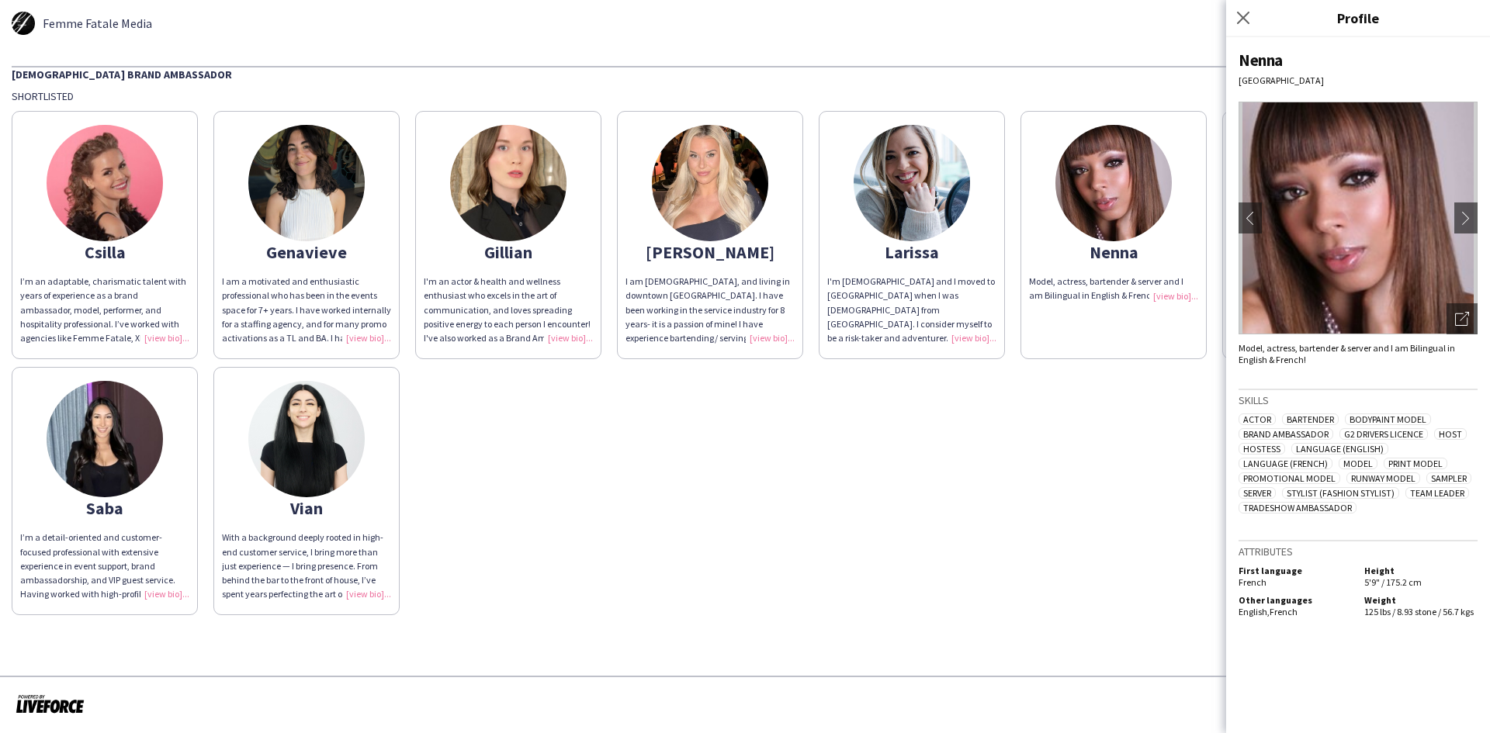
click at [1068, 476] on div "Csilla I’m an adaptable, charismatic talent with years of experience as a brand…" at bounding box center [745, 359] width 1466 height 512
